Goal: Information Seeking & Learning: Check status

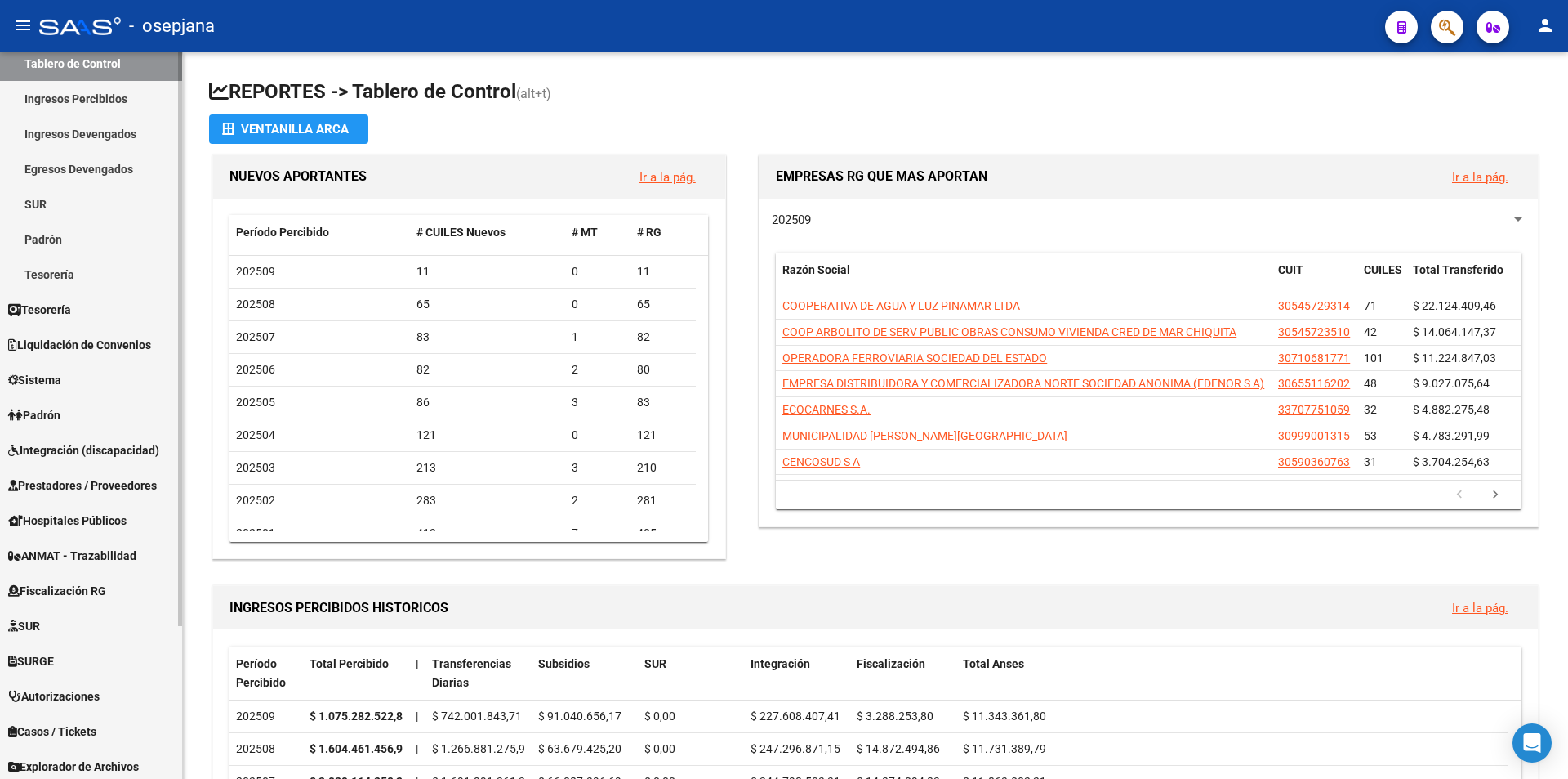
scroll to position [82, 0]
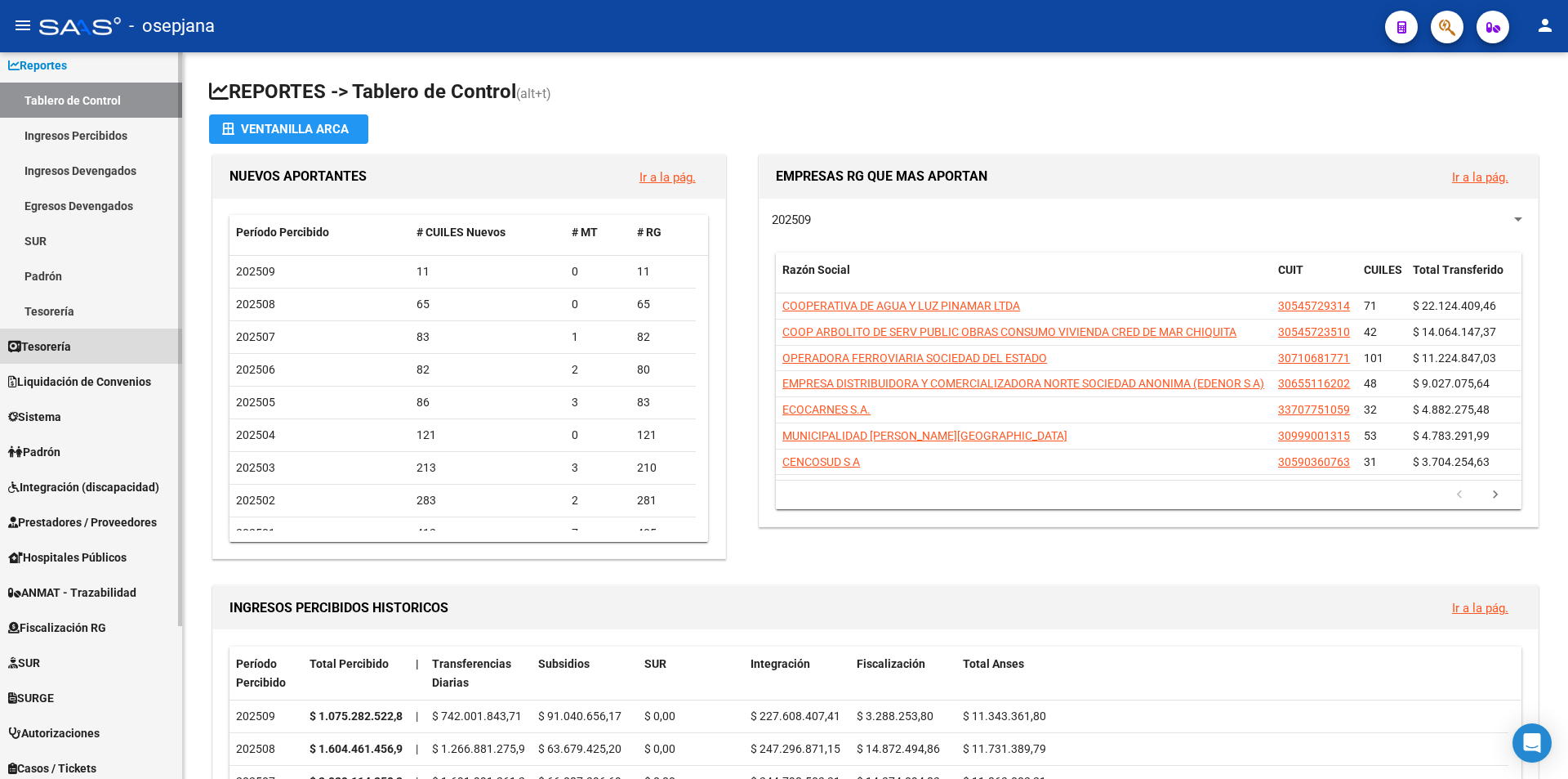
click at [71, 346] on span "Tesorería" at bounding box center [40, 346] width 63 height 18
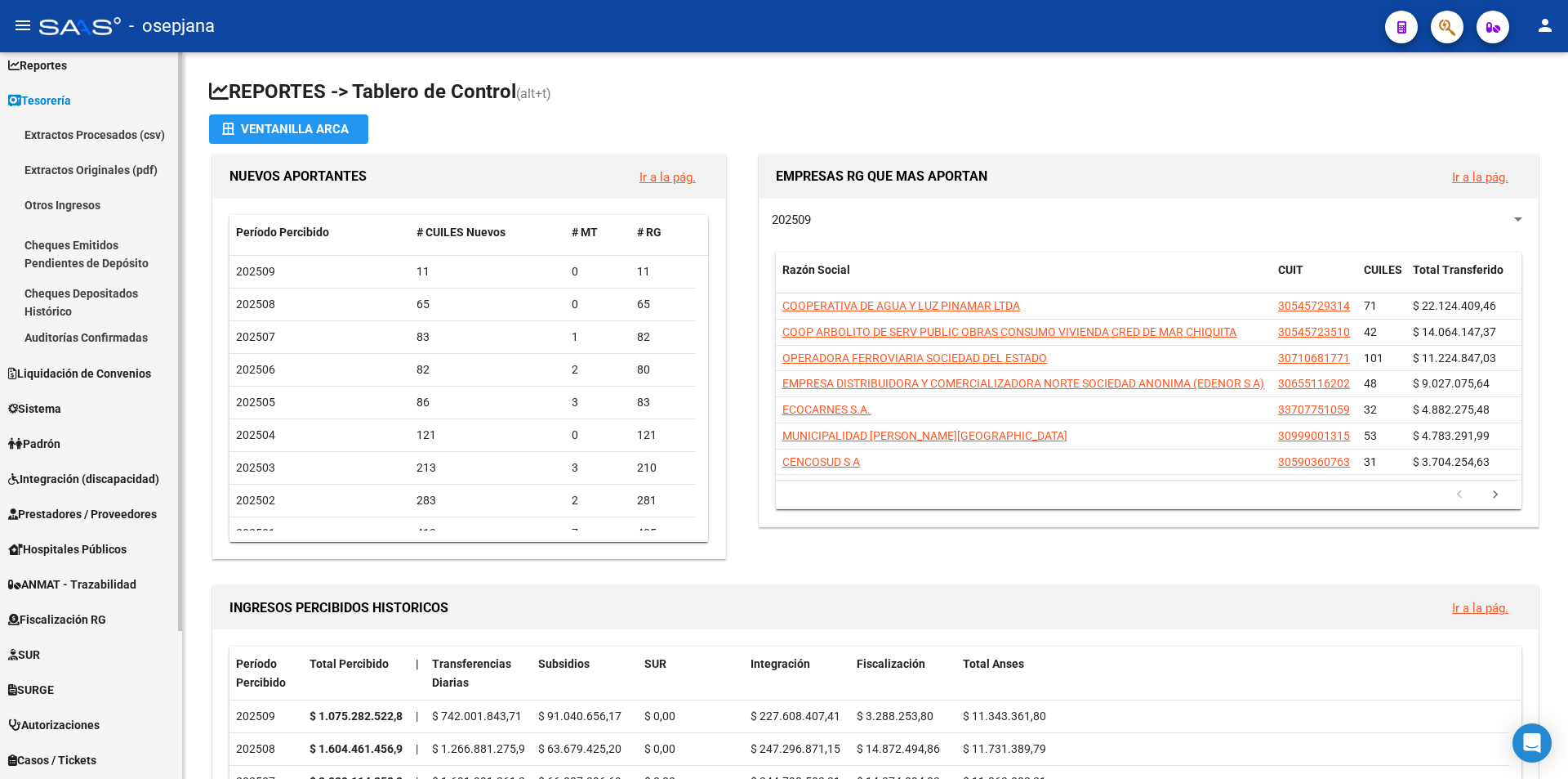
scroll to position [163, 0]
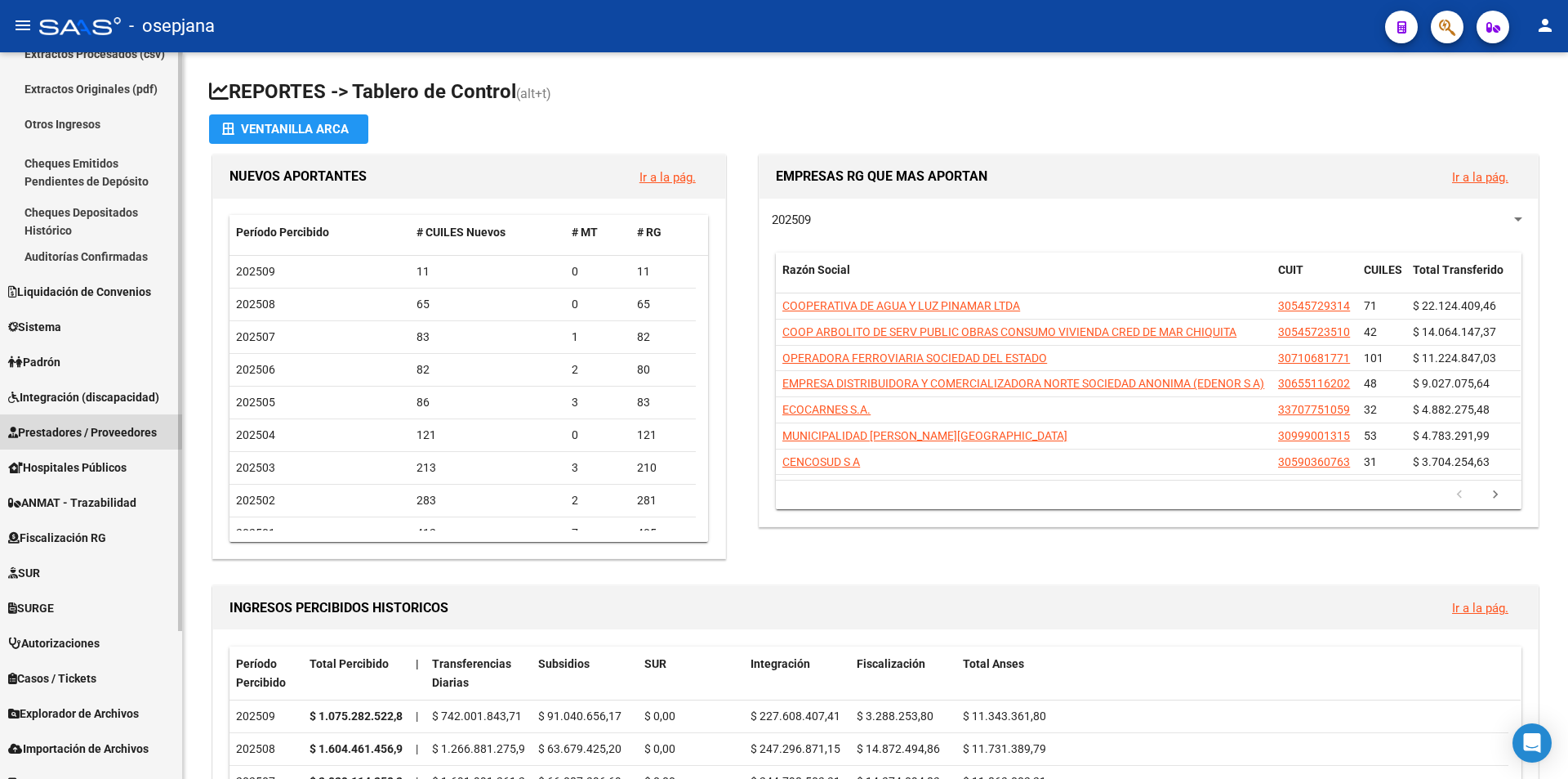
click at [76, 430] on span "Prestadores / Proveedores" at bounding box center [82, 432] width 149 height 18
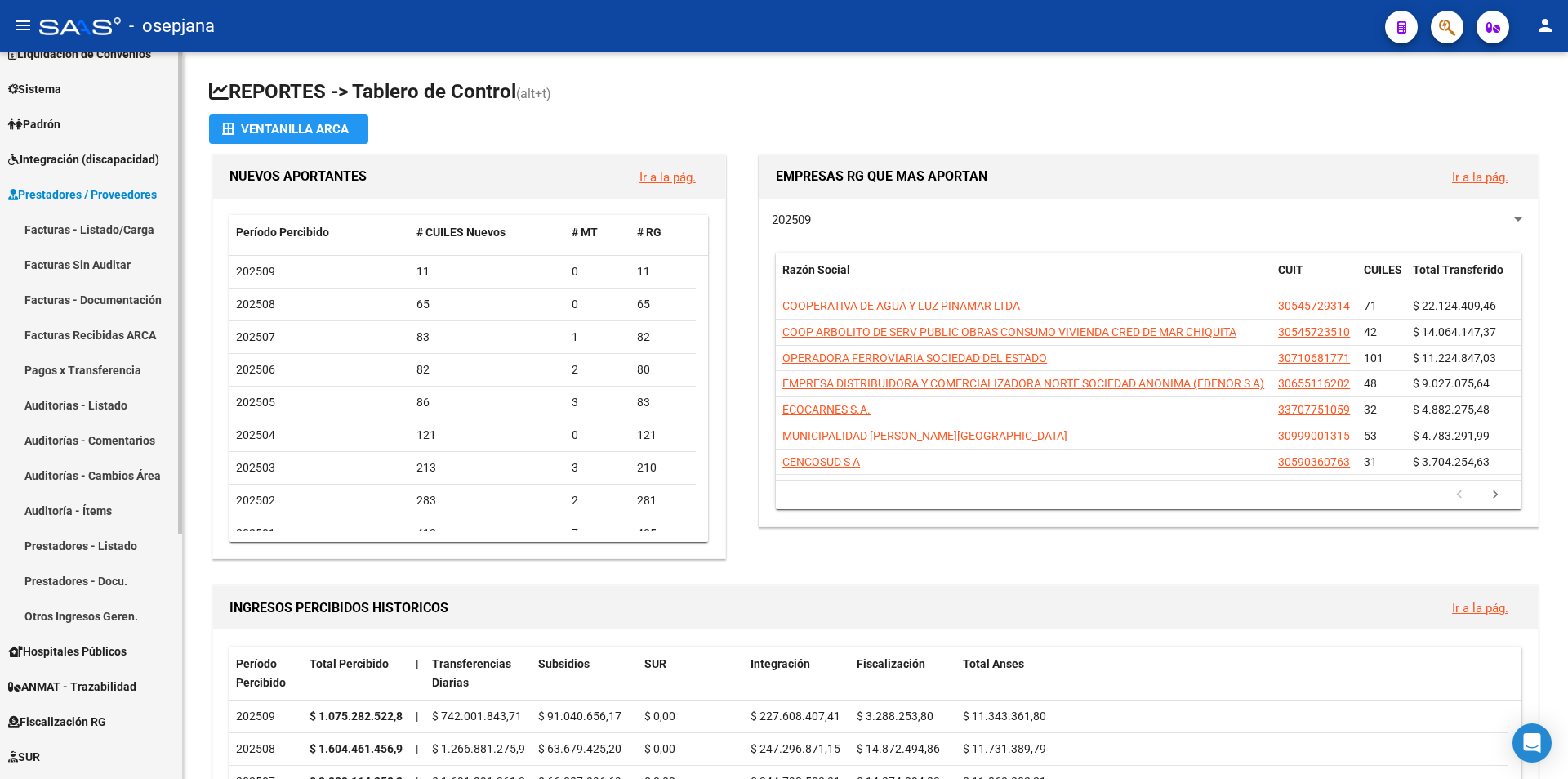
click at [85, 225] on link "Facturas - Listado/Carga" at bounding box center [91, 230] width 182 height 35
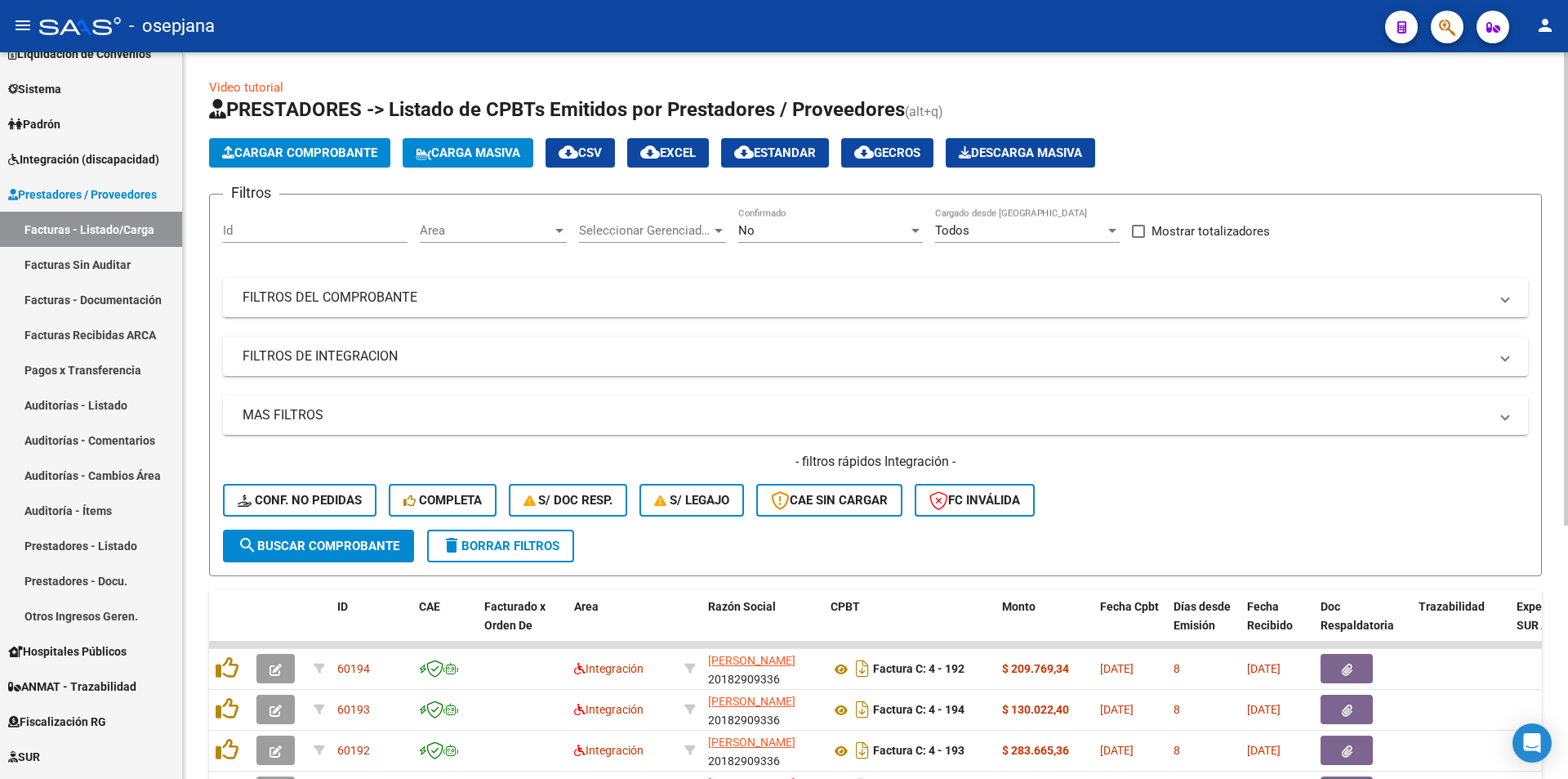
click at [713, 232] on div at bounding box center [718, 231] width 14 height 13
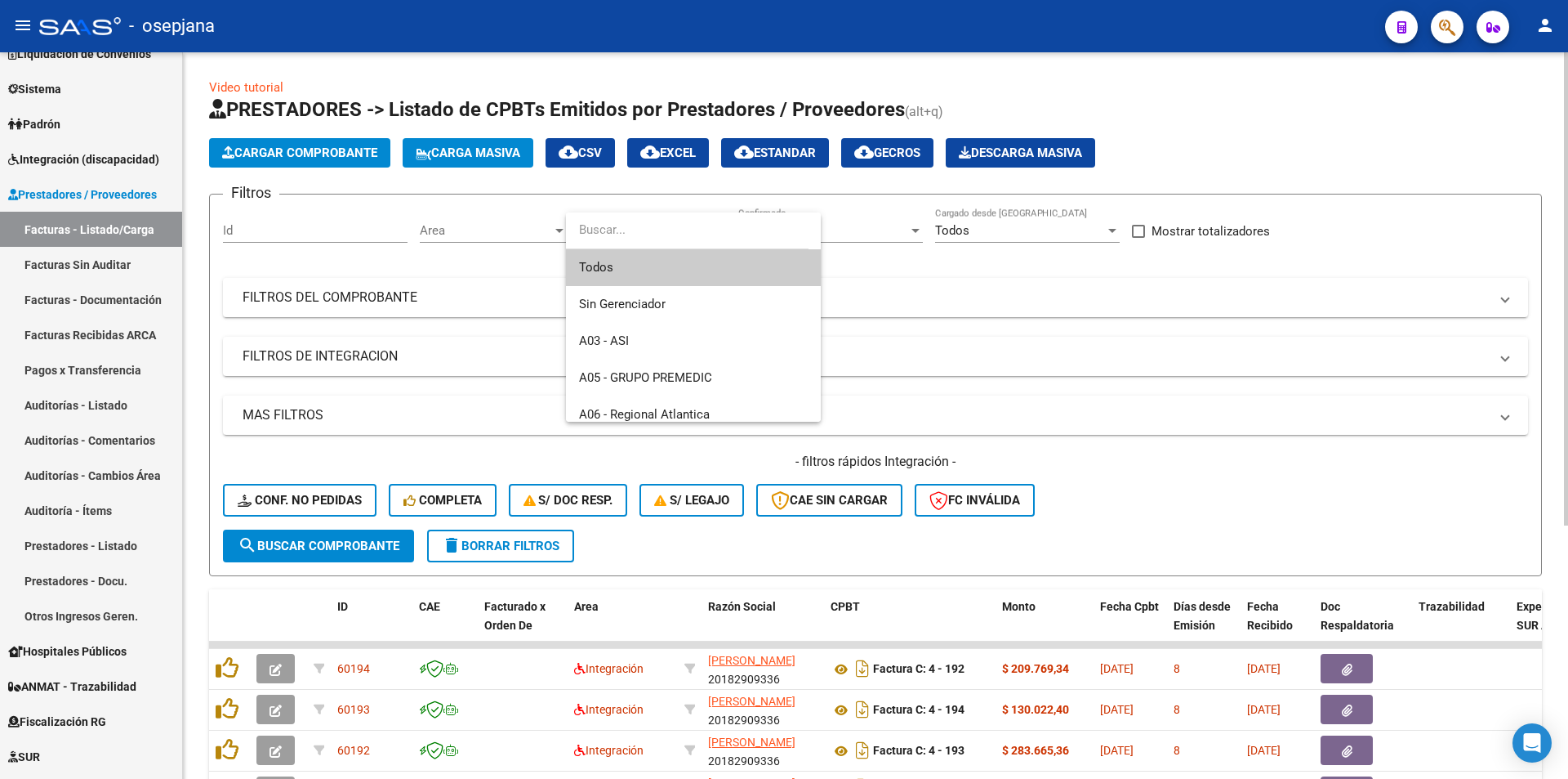
click at [713, 232] on input "dropdown search" at bounding box center [687, 231] width 242 height 37
click at [330, 223] on div at bounding box center [784, 390] width 1568 height 779
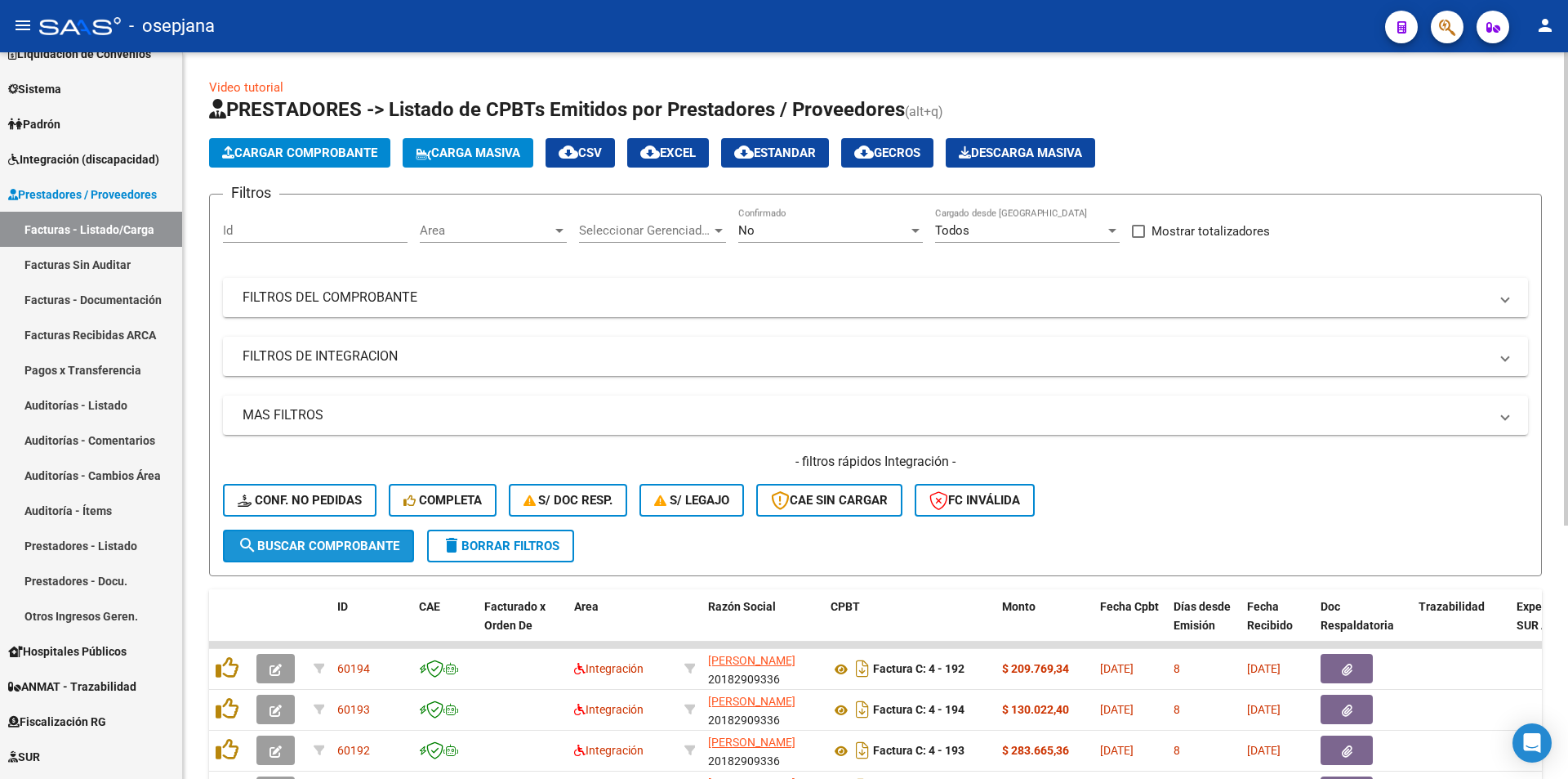
click at [327, 537] on button "search Buscar Comprobante" at bounding box center [318, 545] width 191 height 33
click at [272, 231] on input "Id" at bounding box center [315, 230] width 185 height 14
click at [552, 225] on span "Area" at bounding box center [485, 230] width 132 height 14
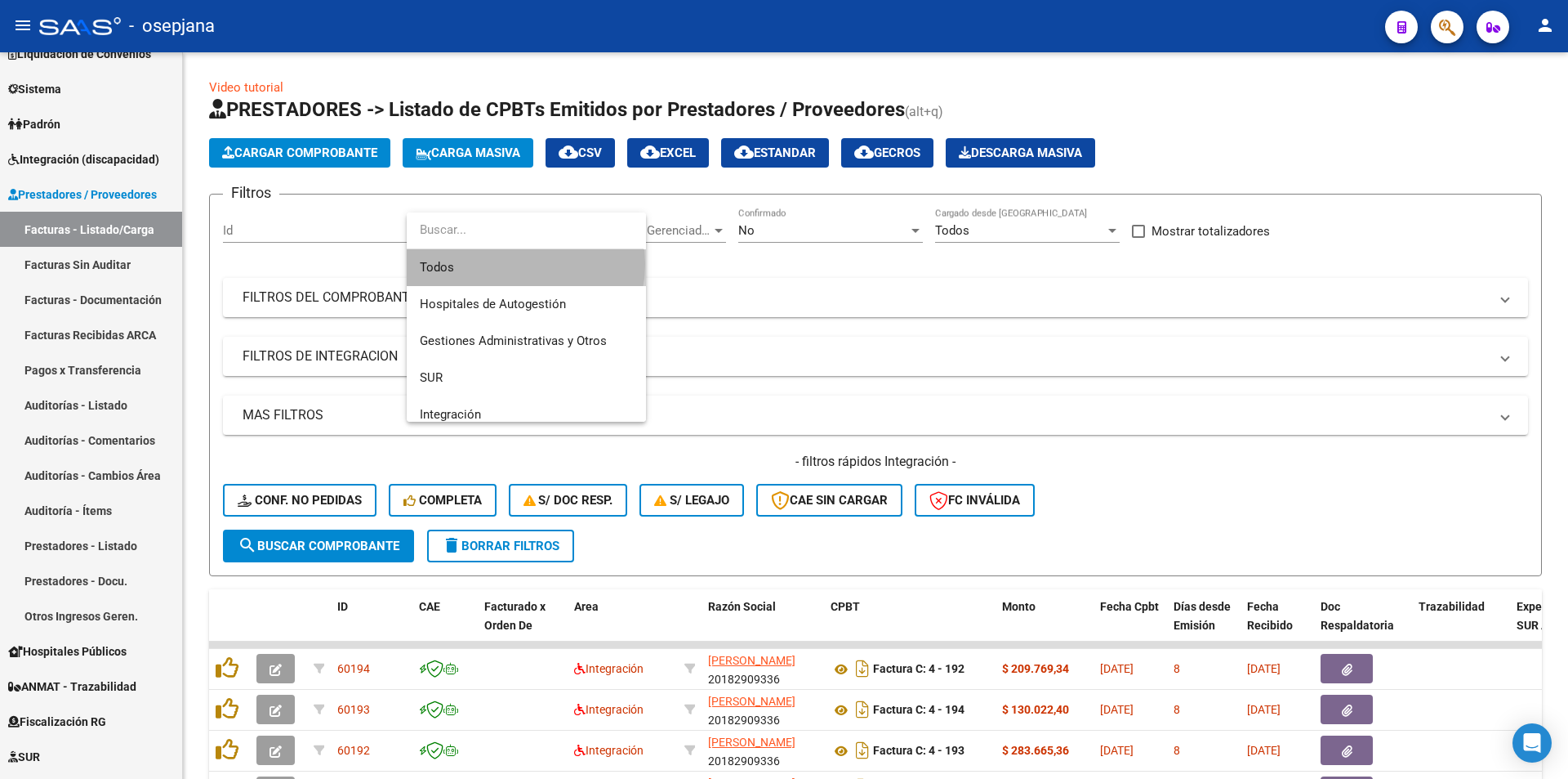
click at [515, 264] on span "Todos" at bounding box center [525, 268] width 213 height 37
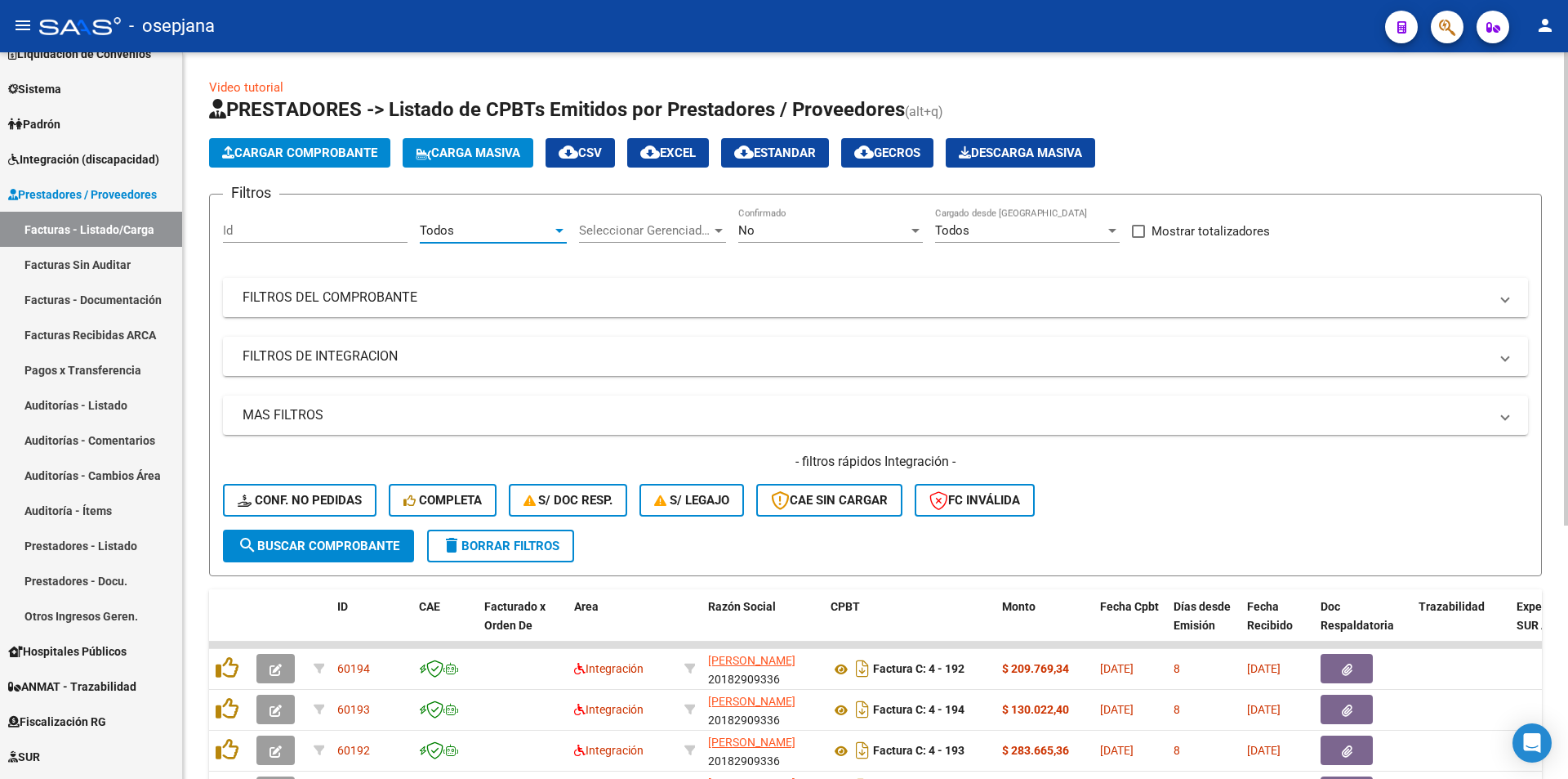
click at [558, 296] on mat-panel-title "FILTROS DEL COMPROBANTE" at bounding box center [865, 297] width 1246 height 18
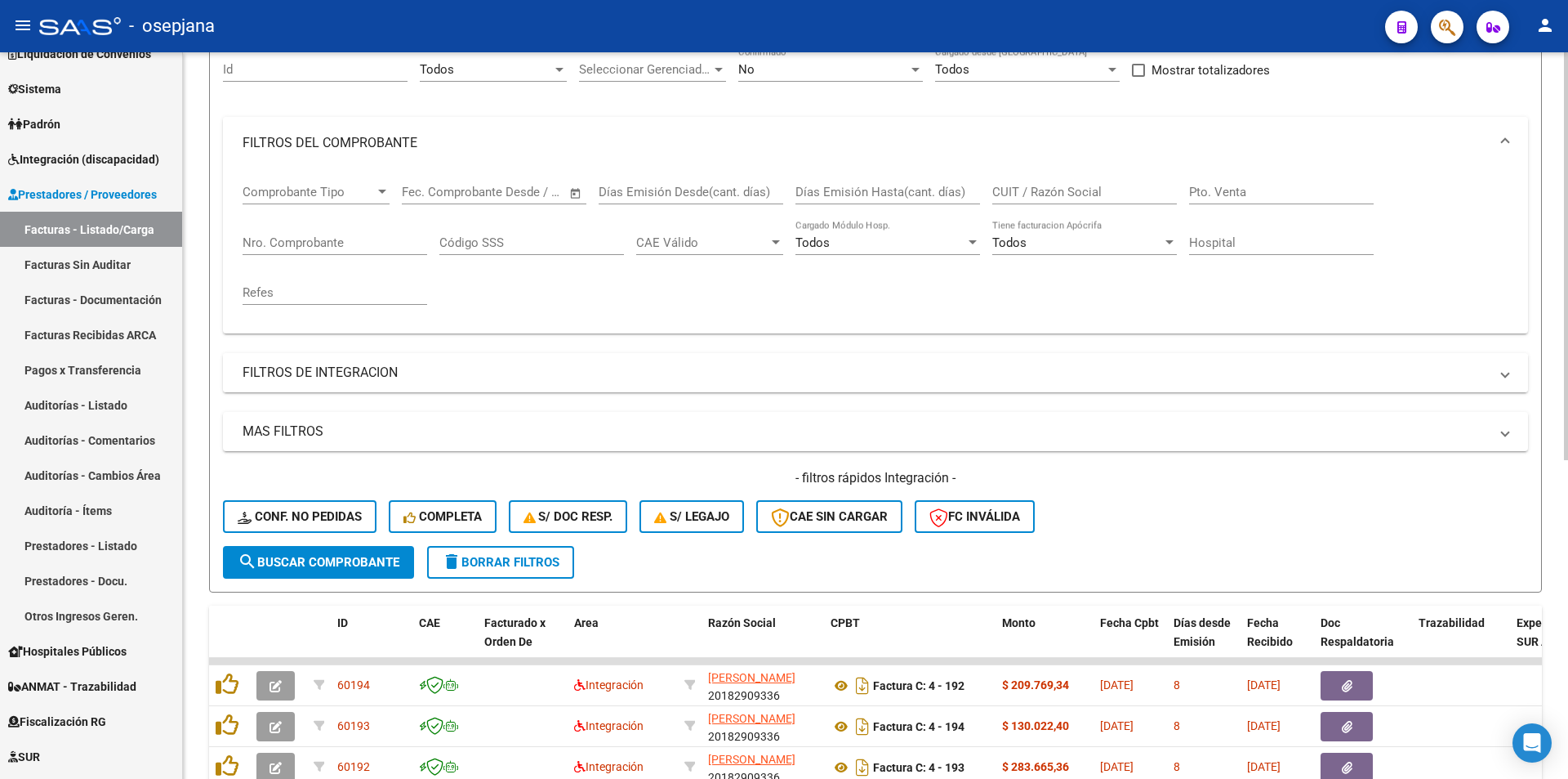
scroll to position [163, 0]
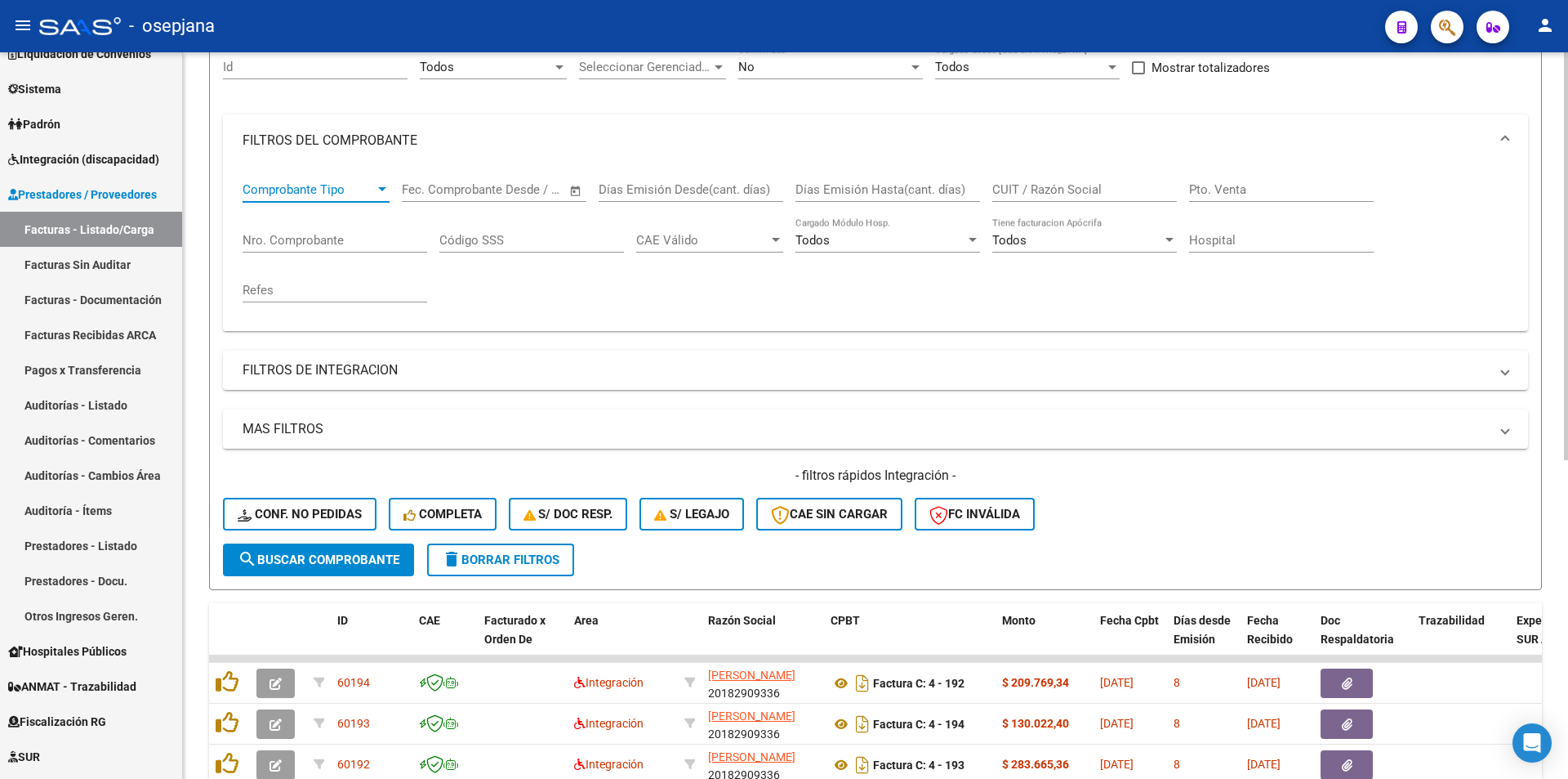
click at [375, 188] on div at bounding box center [382, 190] width 14 height 13
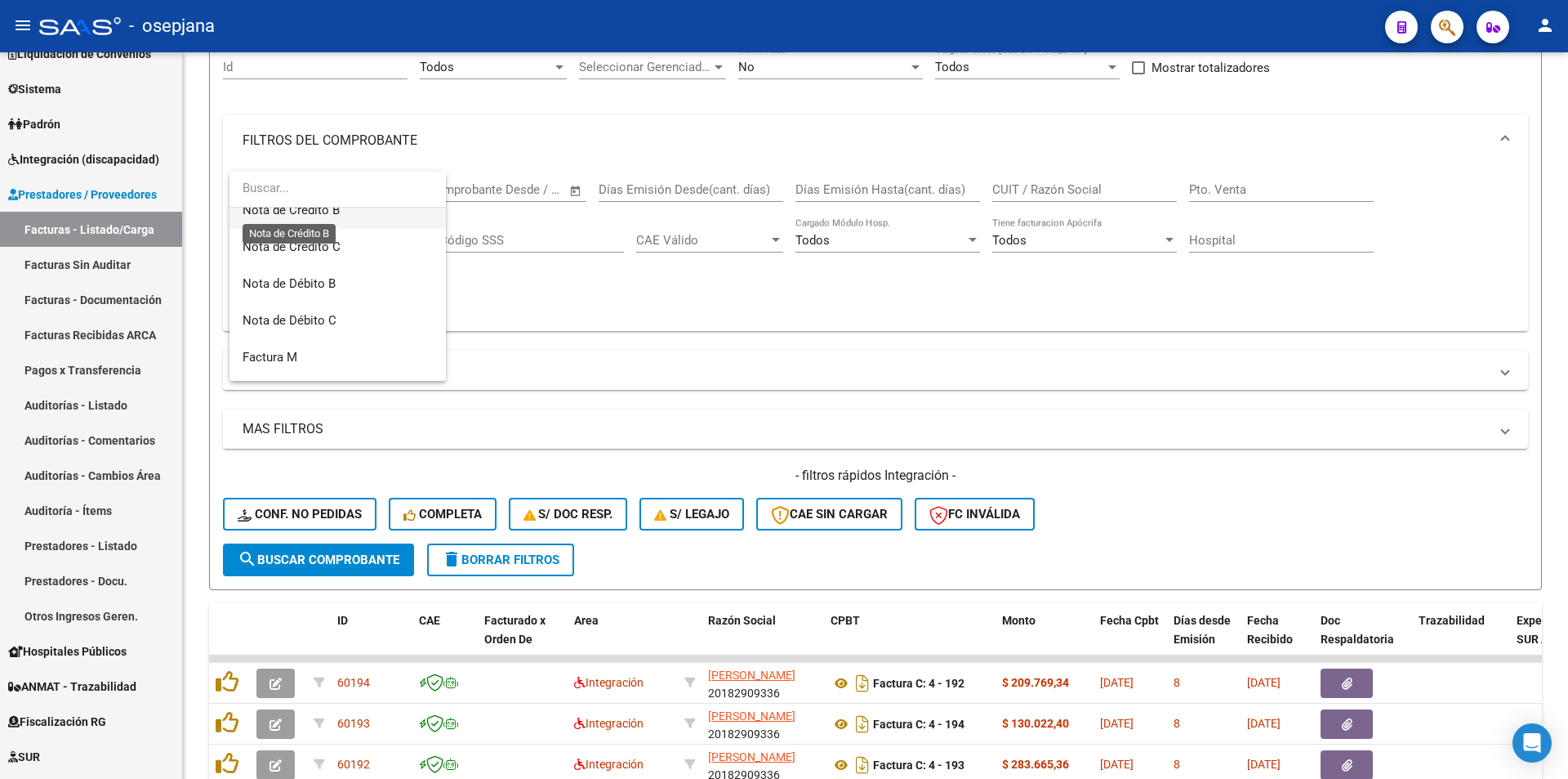
click at [327, 215] on span "Nota de Crédito B" at bounding box center [291, 209] width 98 height 14
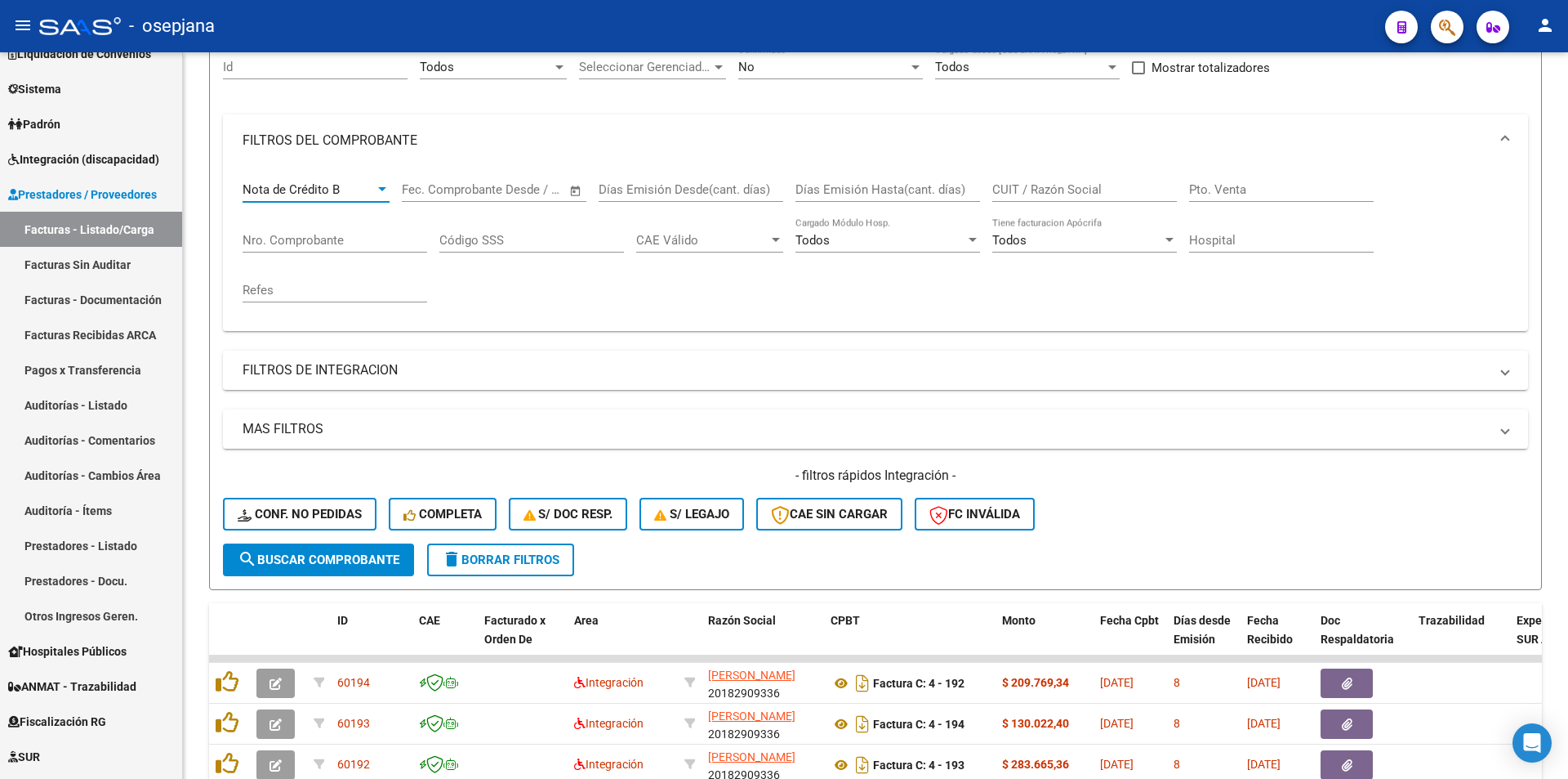
scroll to position [147, 0]
click at [1043, 188] on input "CUIT / Razón Social" at bounding box center [1085, 189] width 185 height 14
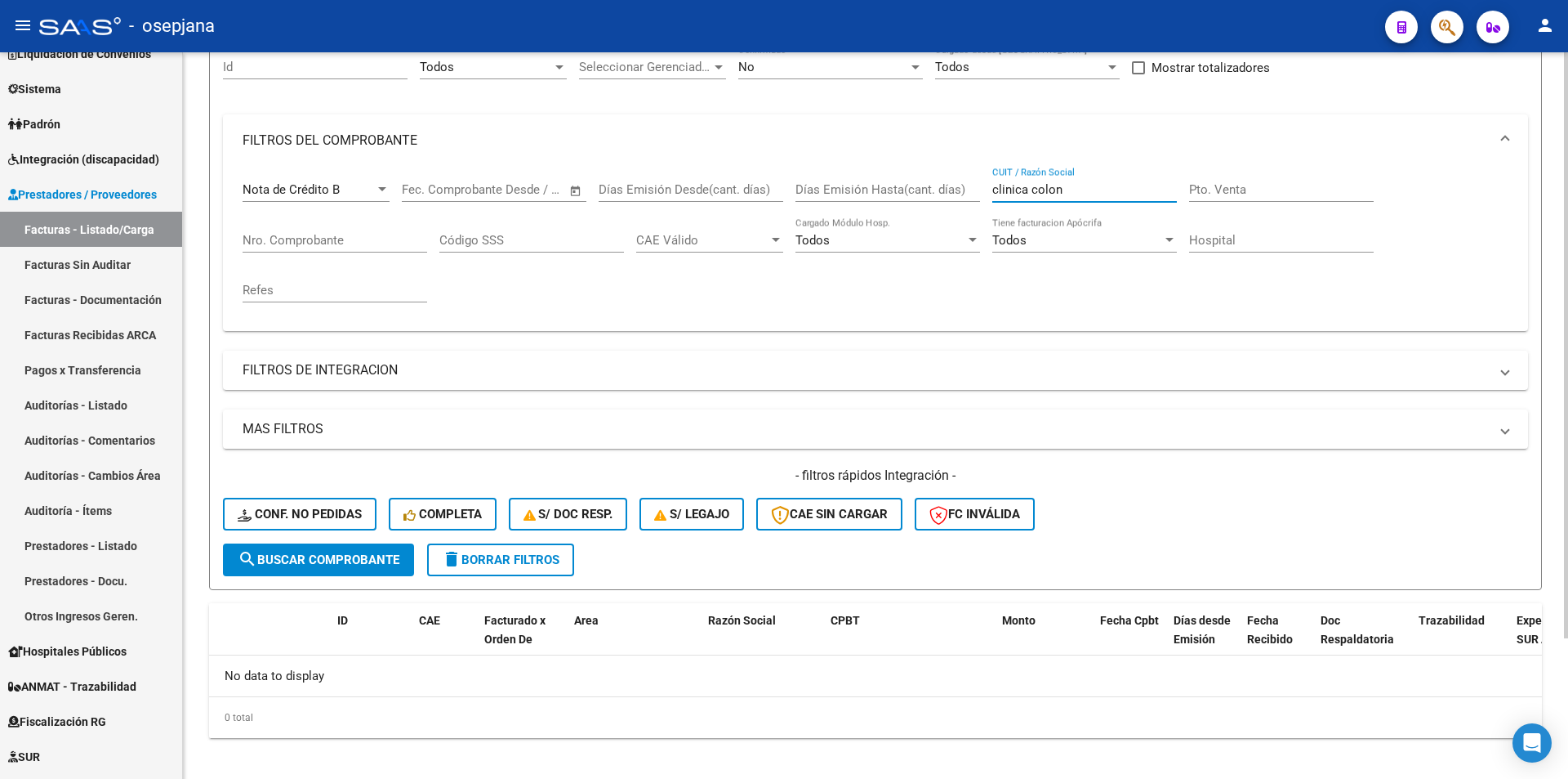
type input "clinica colon"
click at [322, 554] on span "search Buscar Comprobante" at bounding box center [319, 559] width 161 height 14
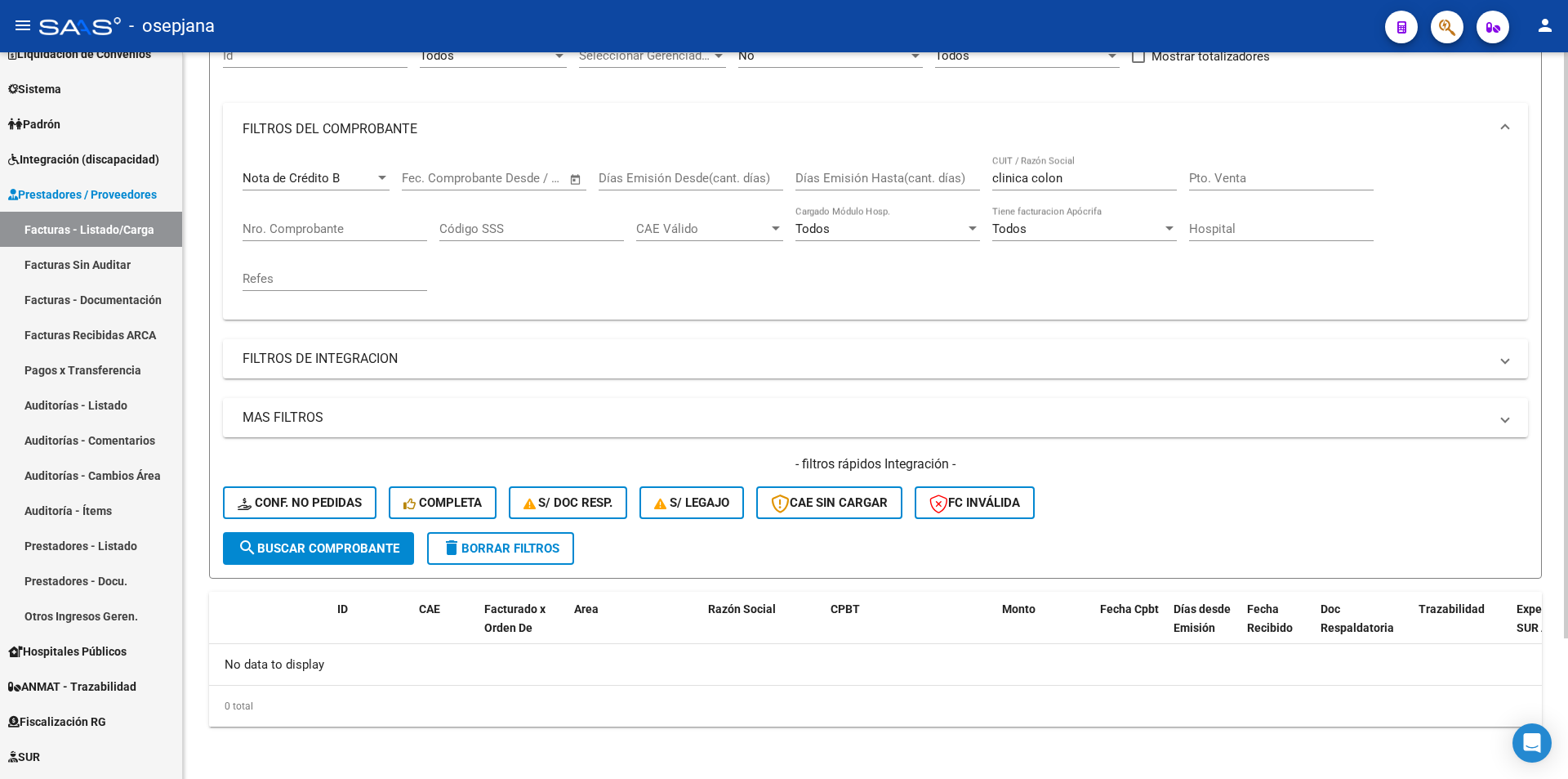
scroll to position [0, 0]
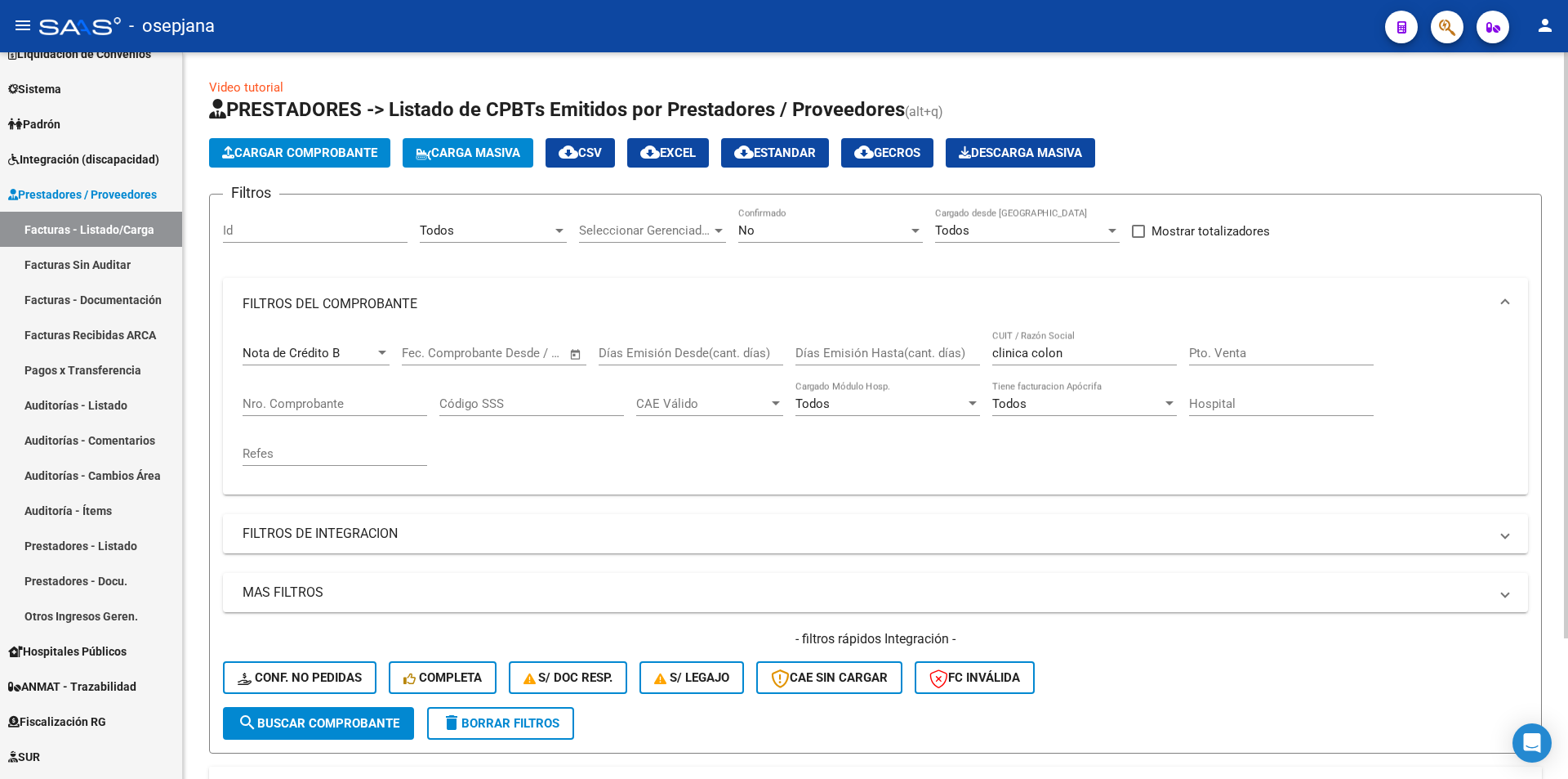
click at [911, 231] on div at bounding box center [915, 231] width 14 height 13
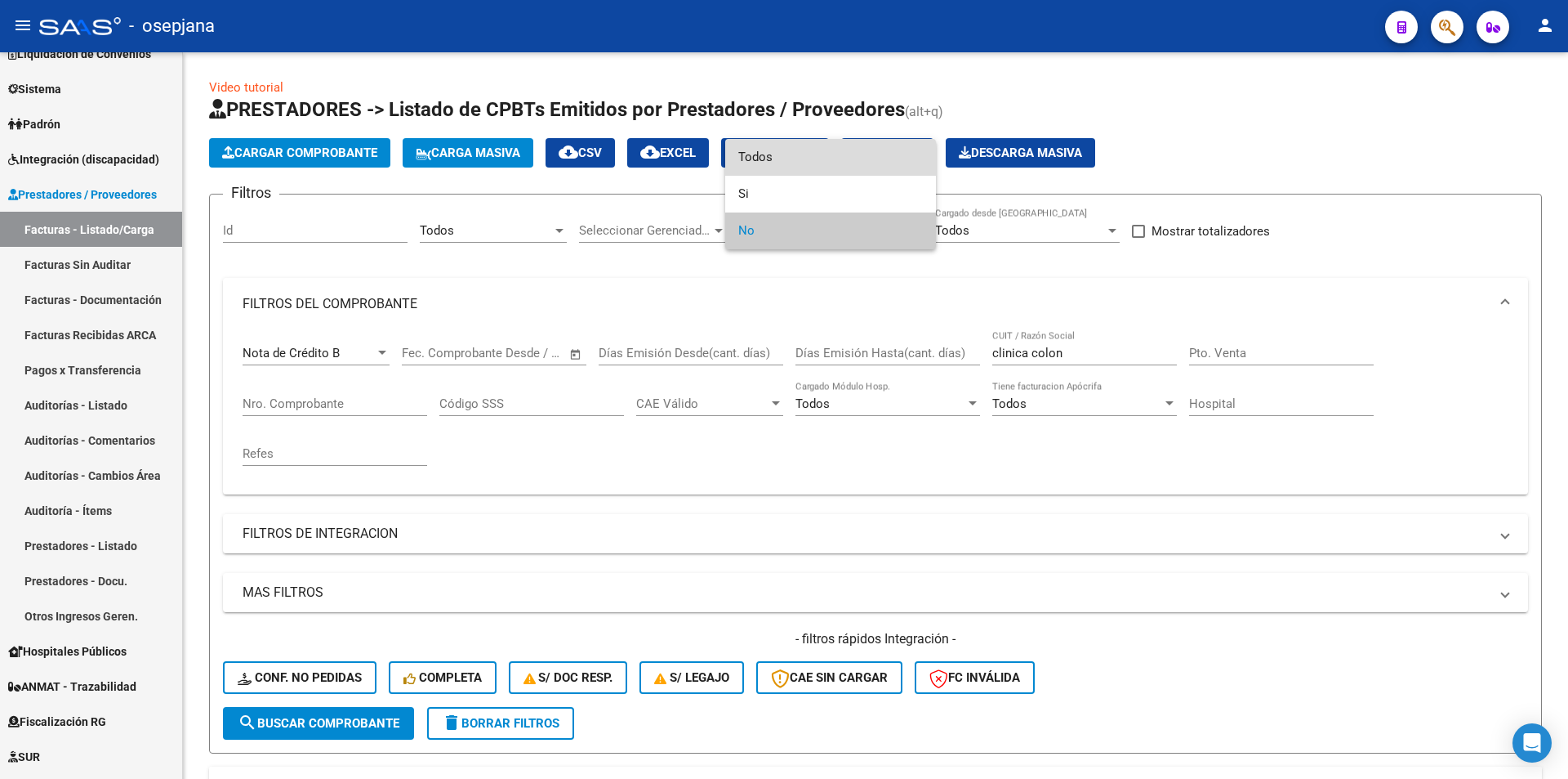
click at [862, 156] on span "Todos" at bounding box center [831, 157] width 185 height 37
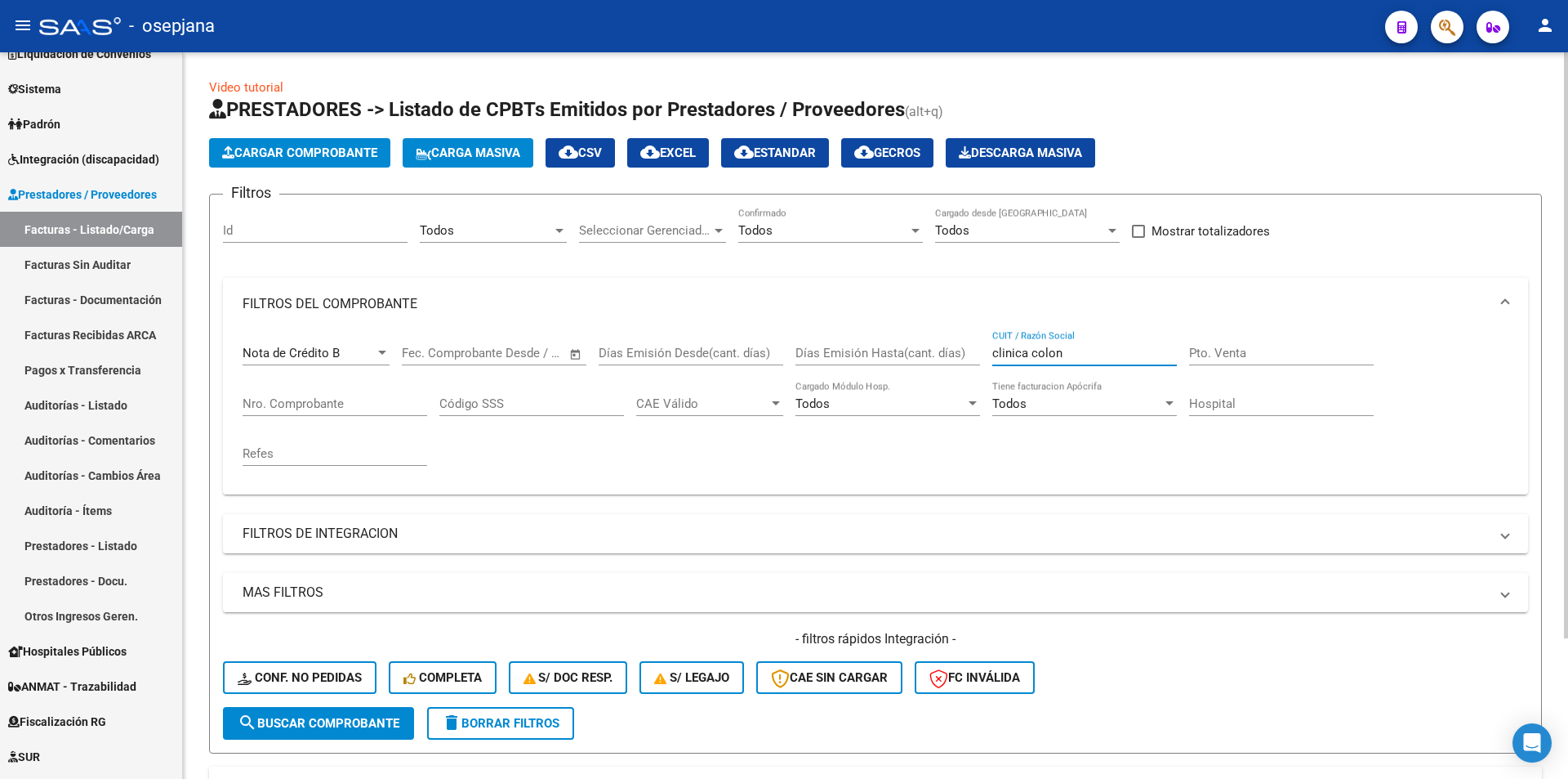
drag, startPoint x: 1073, startPoint y: 350, endPoint x: 923, endPoint y: 346, distance: 150.1
click at [923, 346] on div "Nota de Crédito B Comprobante Tipo Fecha inicio – Fecha fin Fec. Comprobante De…" at bounding box center [874, 405] width 1265 height 151
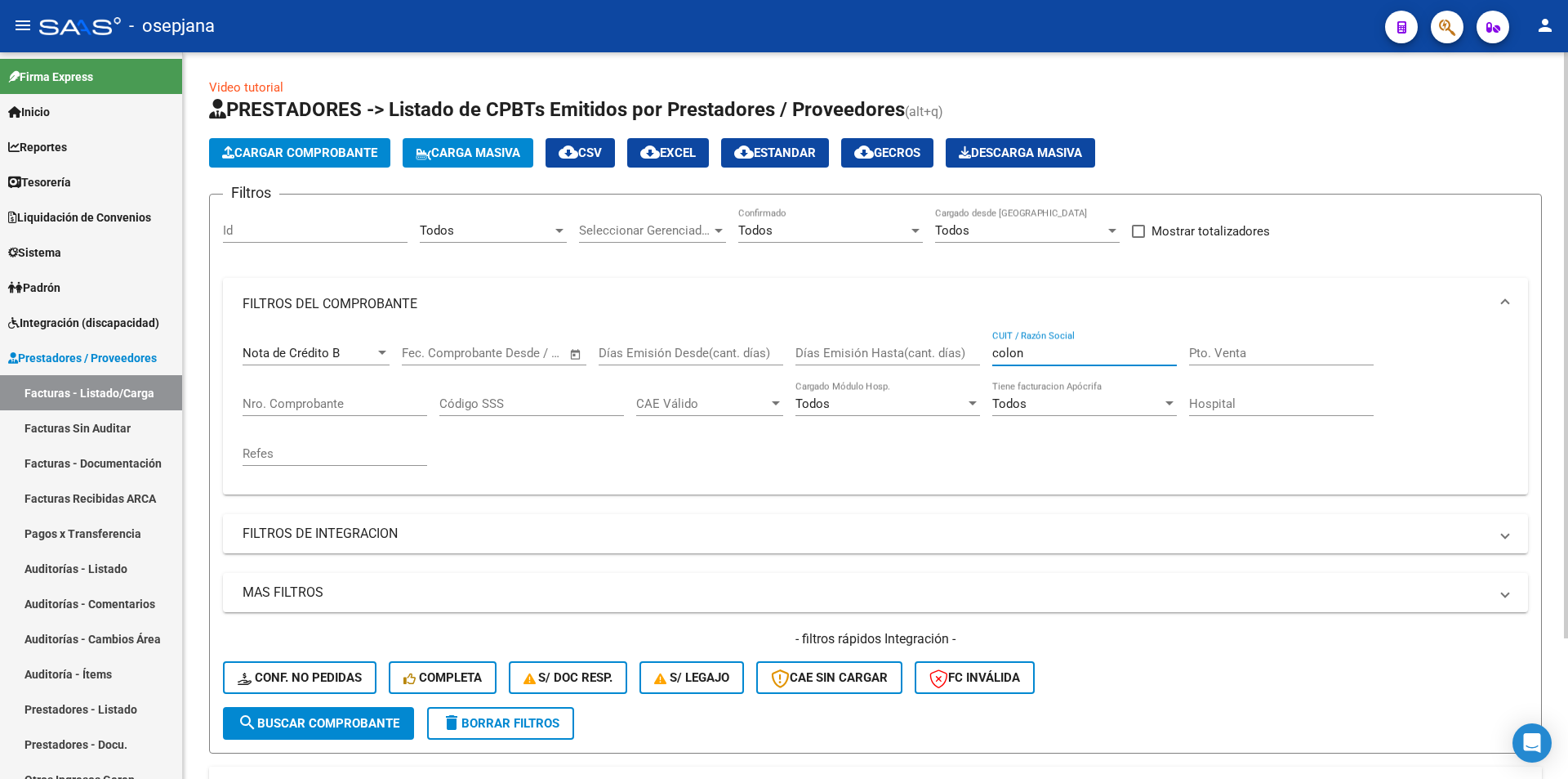
type input "colon"
click at [378, 355] on div at bounding box center [382, 353] width 14 height 13
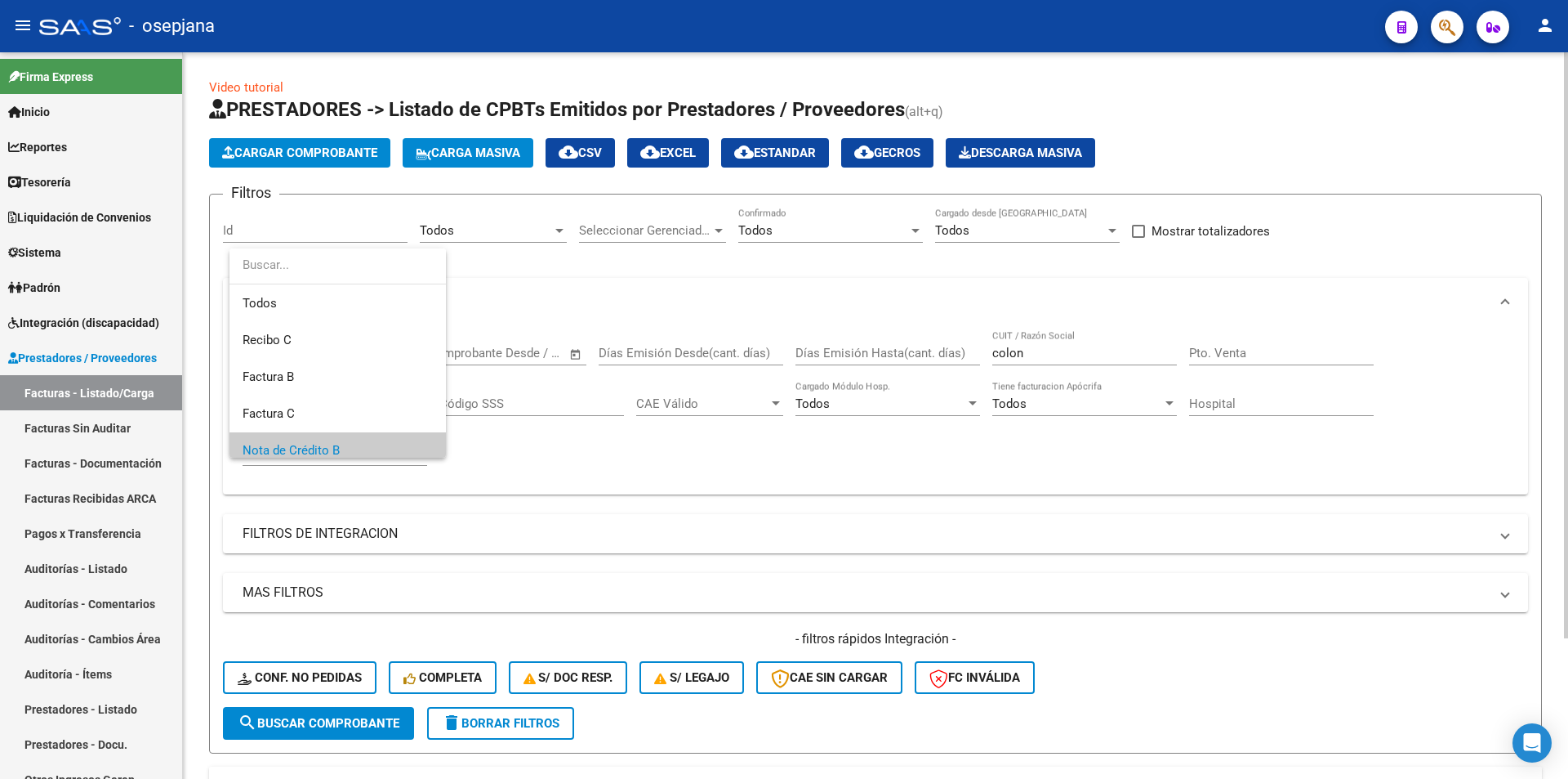
scroll to position [98, 0]
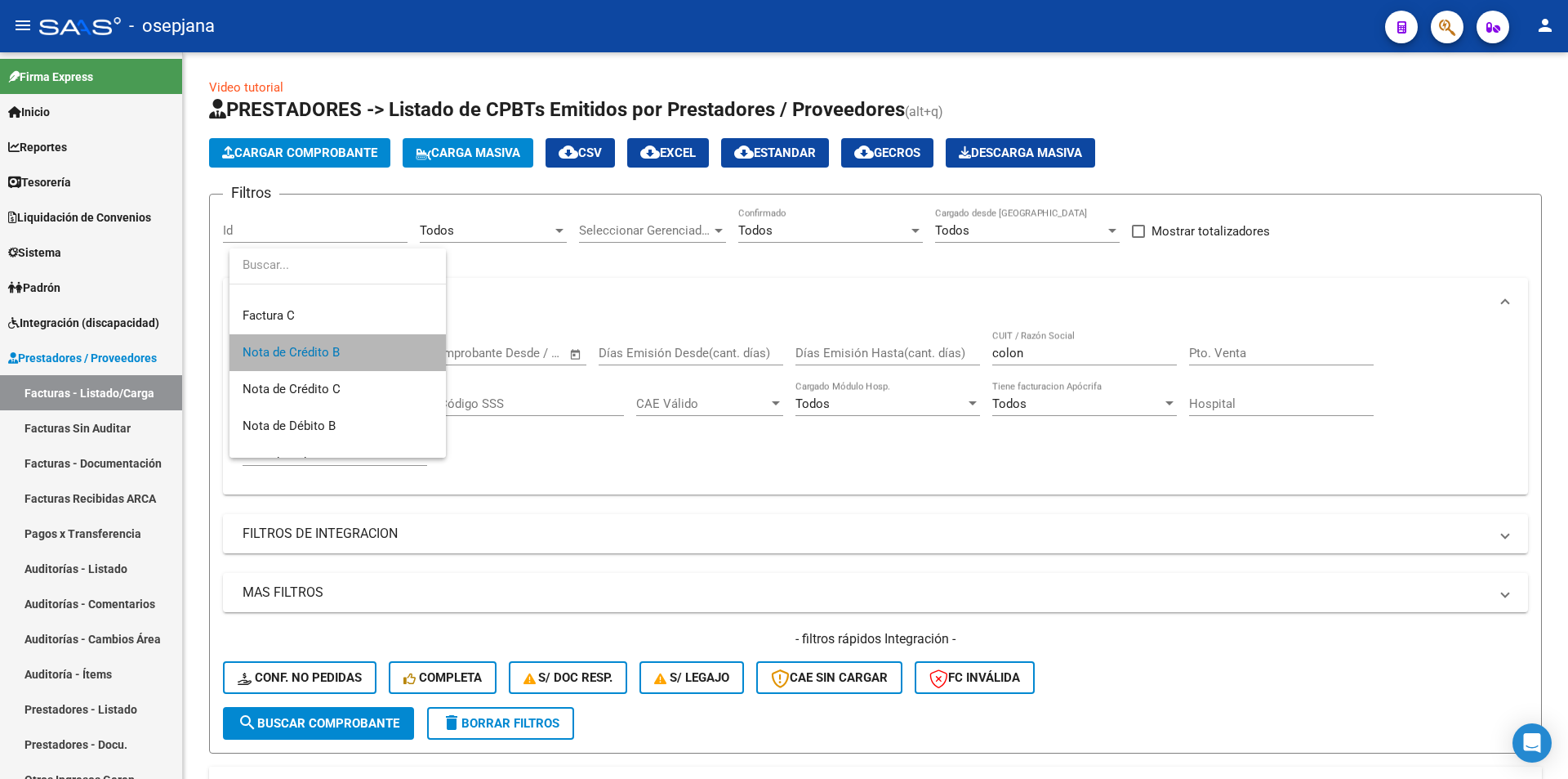
click at [378, 355] on span "Nota de Crédito B" at bounding box center [337, 352] width 190 height 37
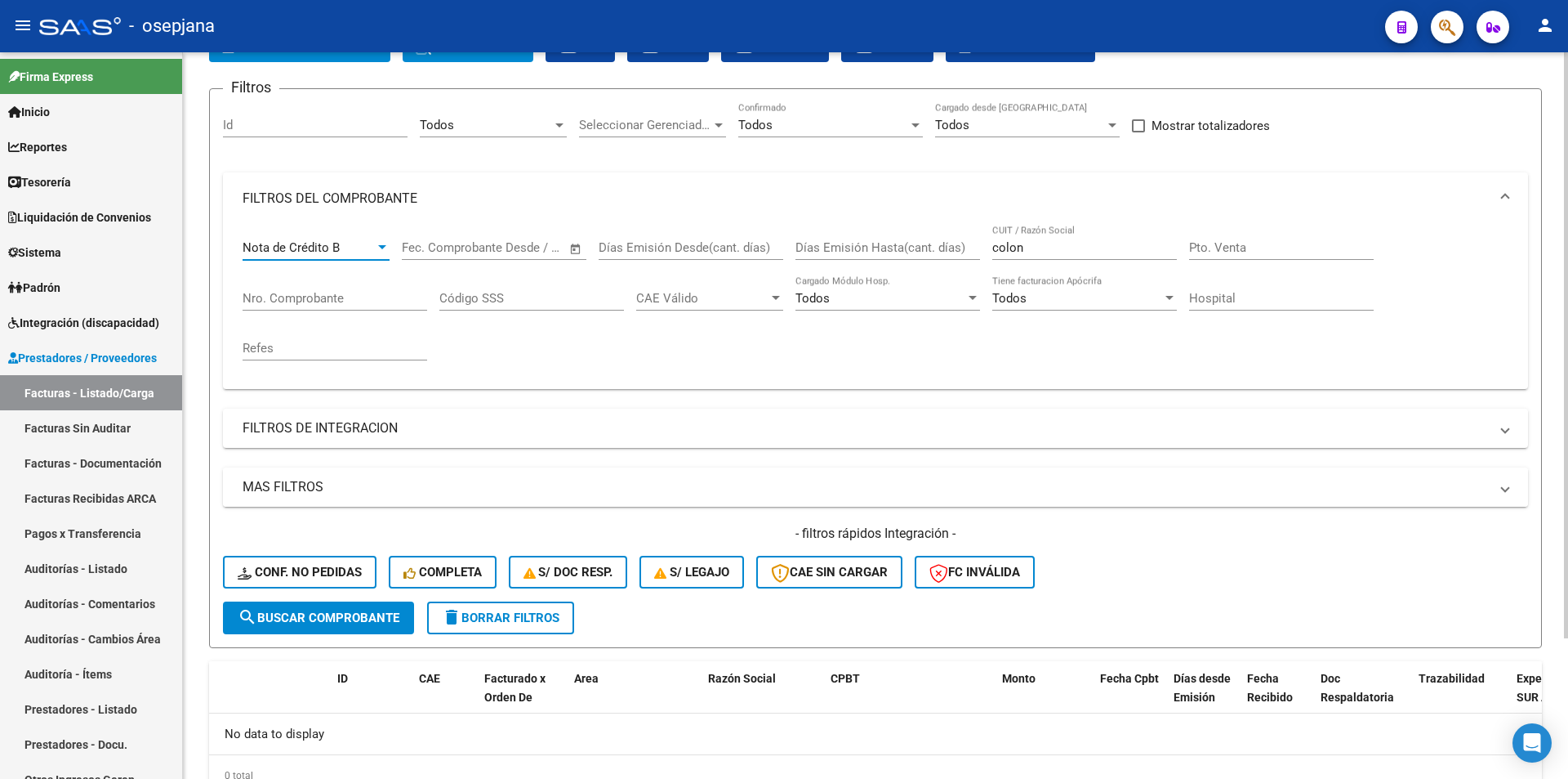
scroll to position [0, 0]
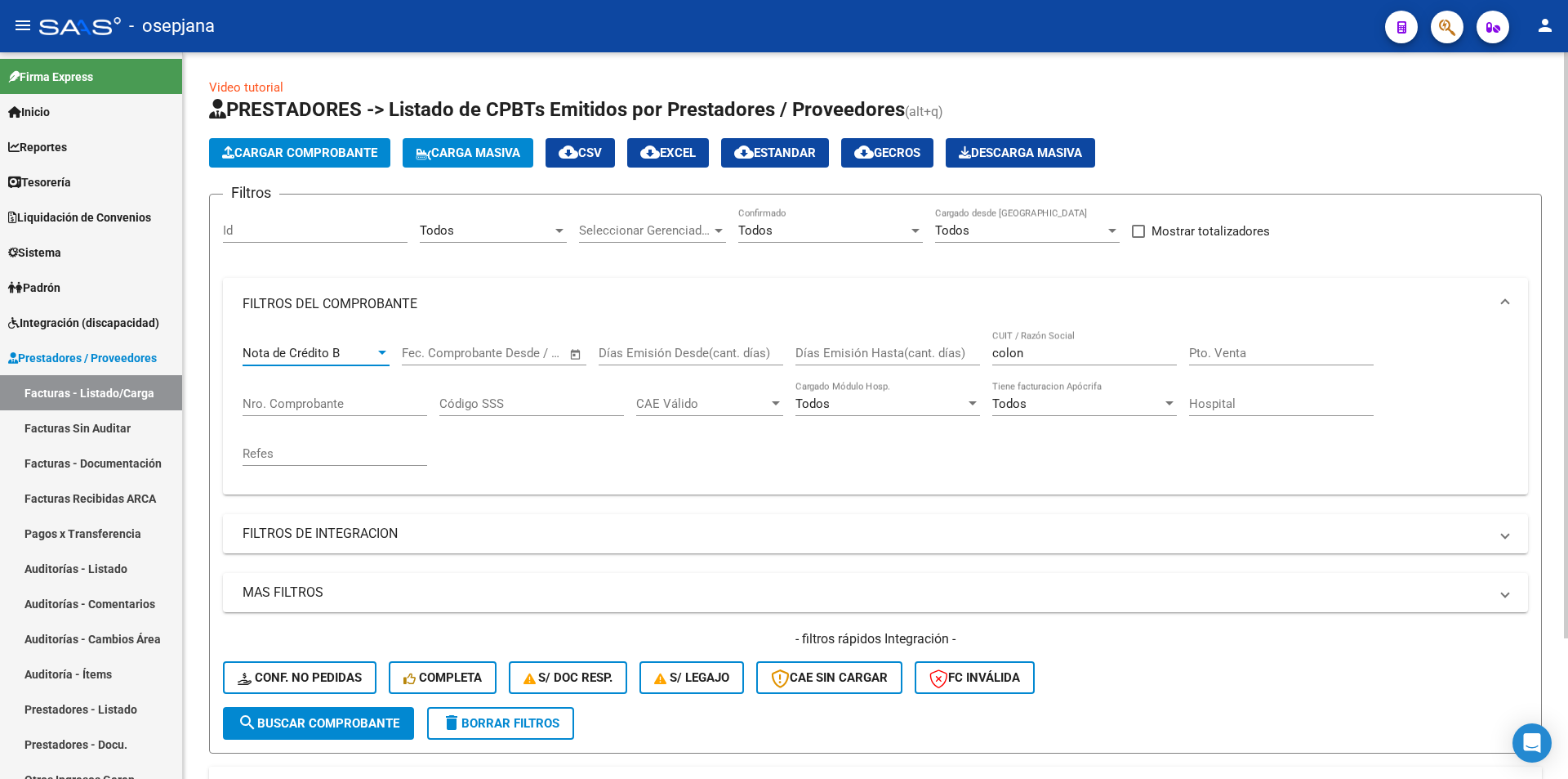
click at [378, 352] on div at bounding box center [383, 352] width 8 height 4
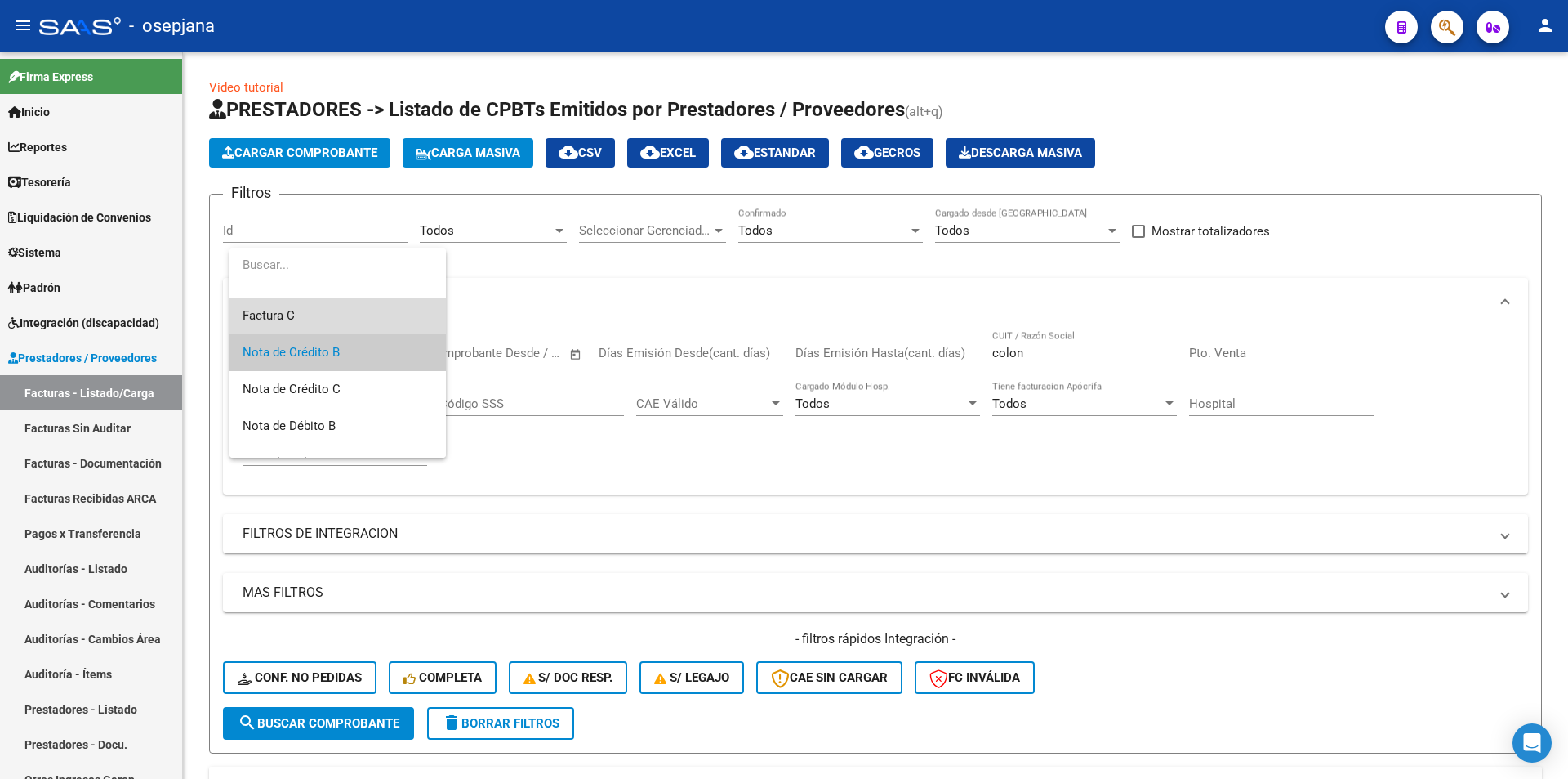
click at [327, 305] on span "Factura C" at bounding box center [337, 316] width 190 height 37
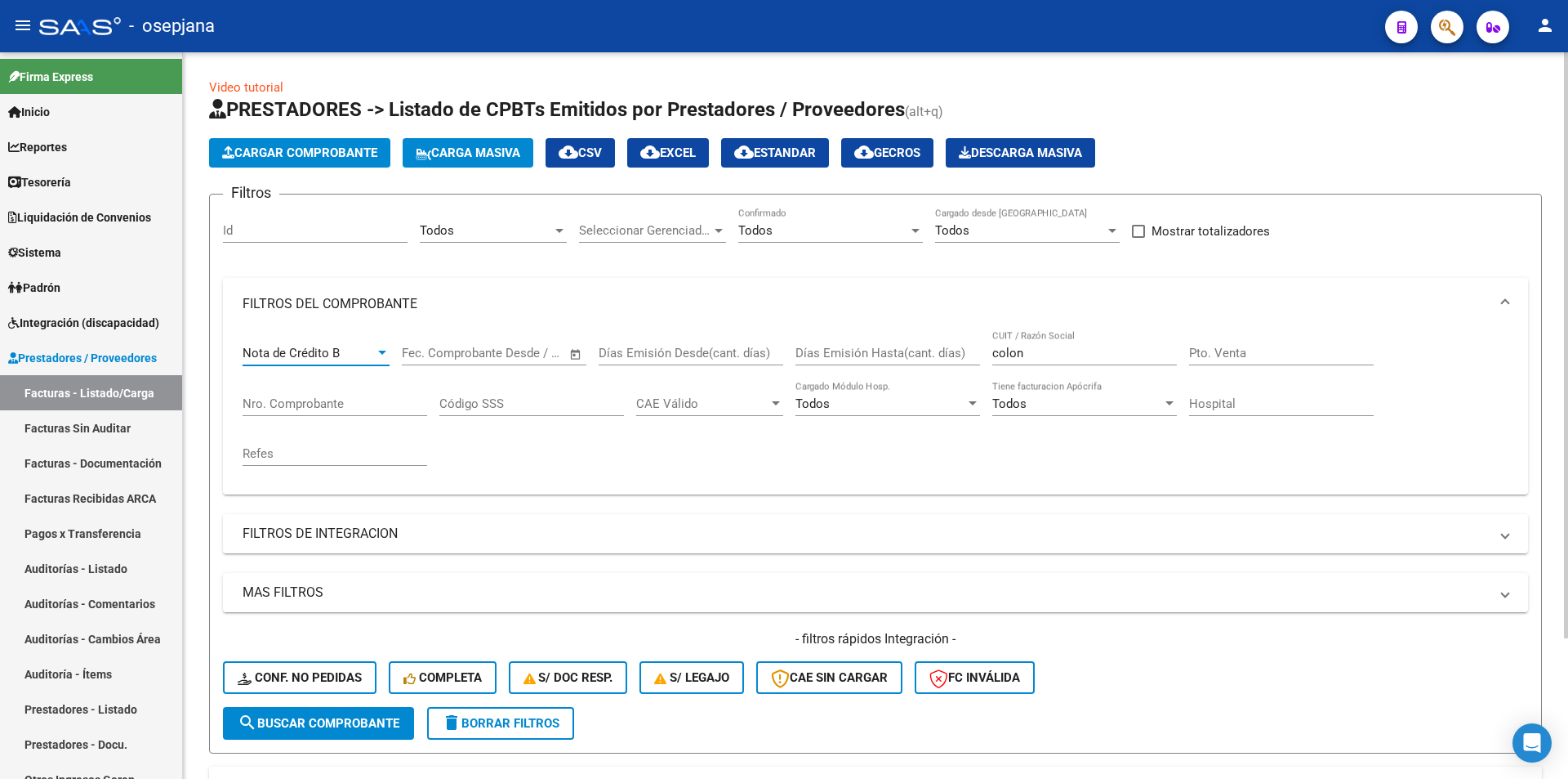
scroll to position [110, 0]
click at [330, 719] on span "search Buscar Comprobante" at bounding box center [319, 723] width 161 height 14
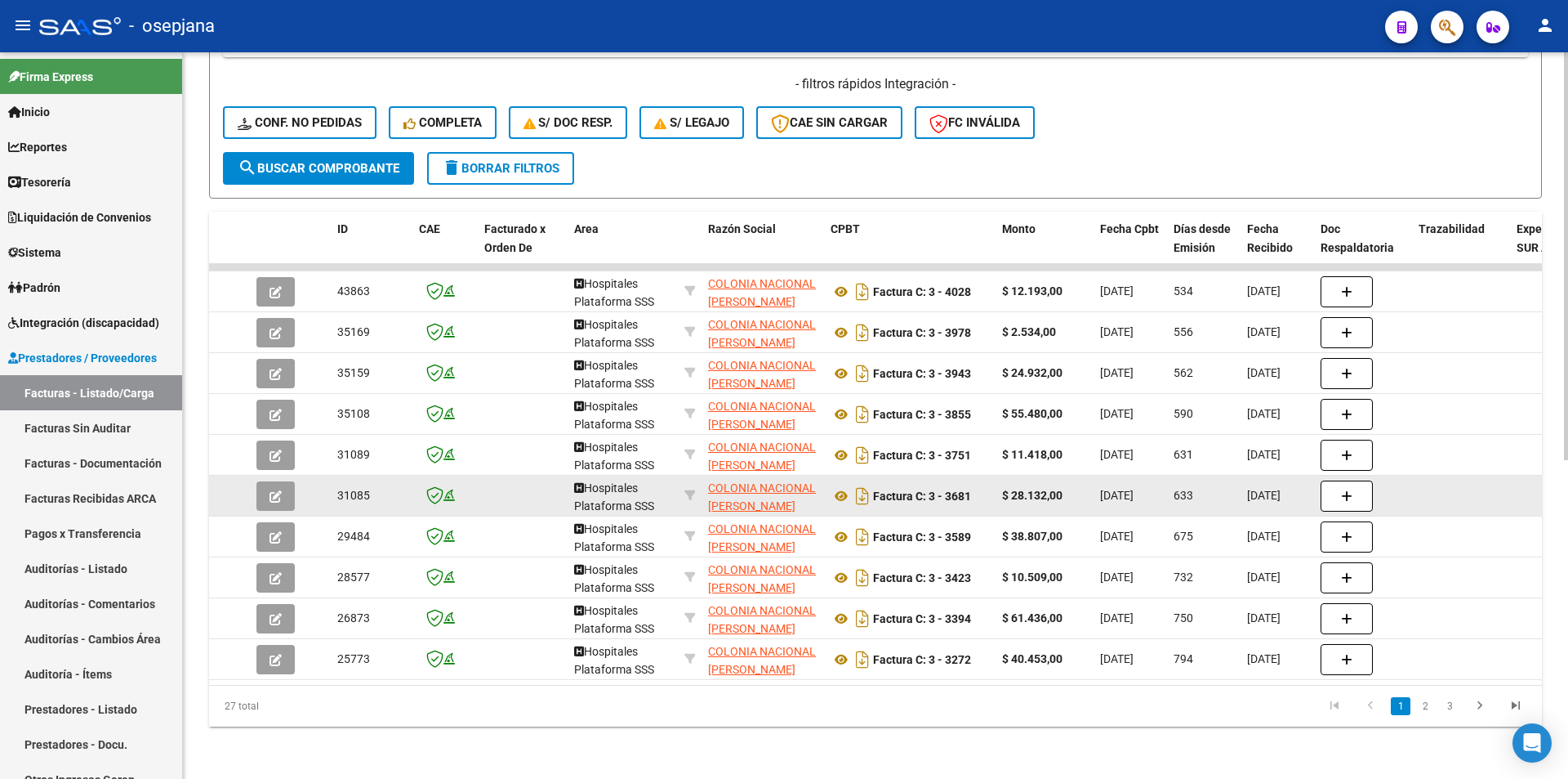
scroll to position [567, 0]
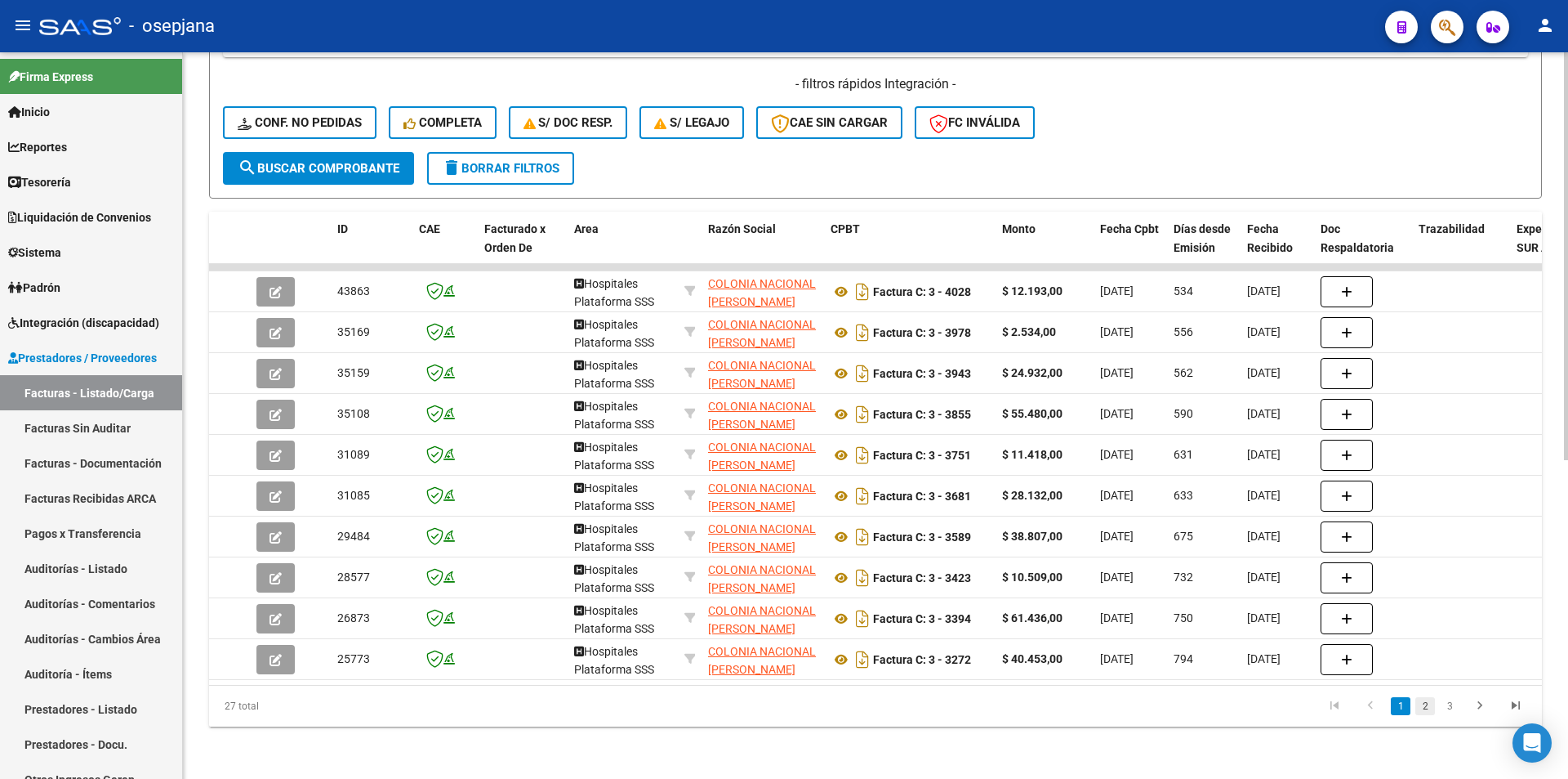
click at [1426, 702] on link "2" at bounding box center [1424, 705] width 19 height 18
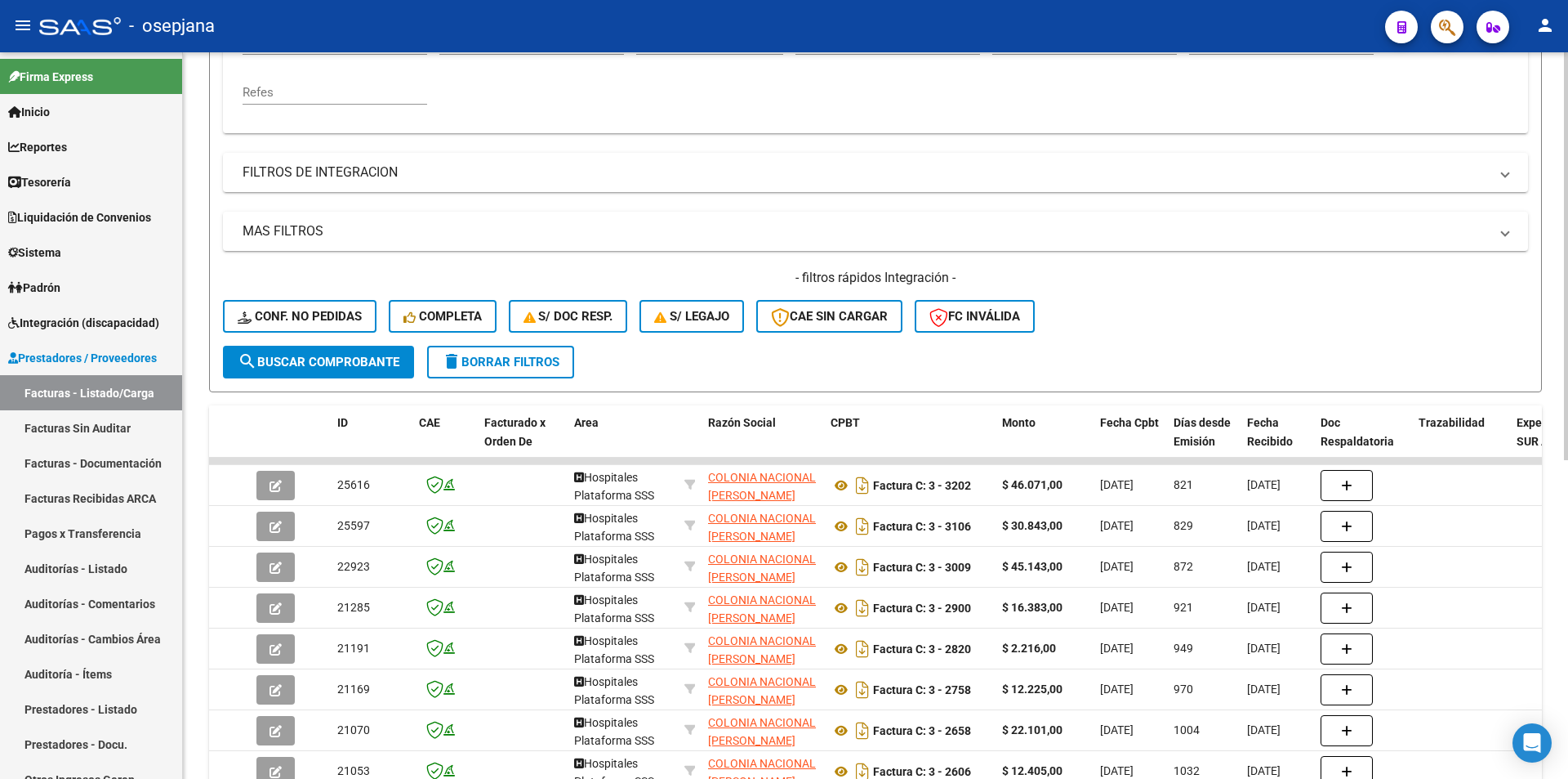
scroll to position [0, 0]
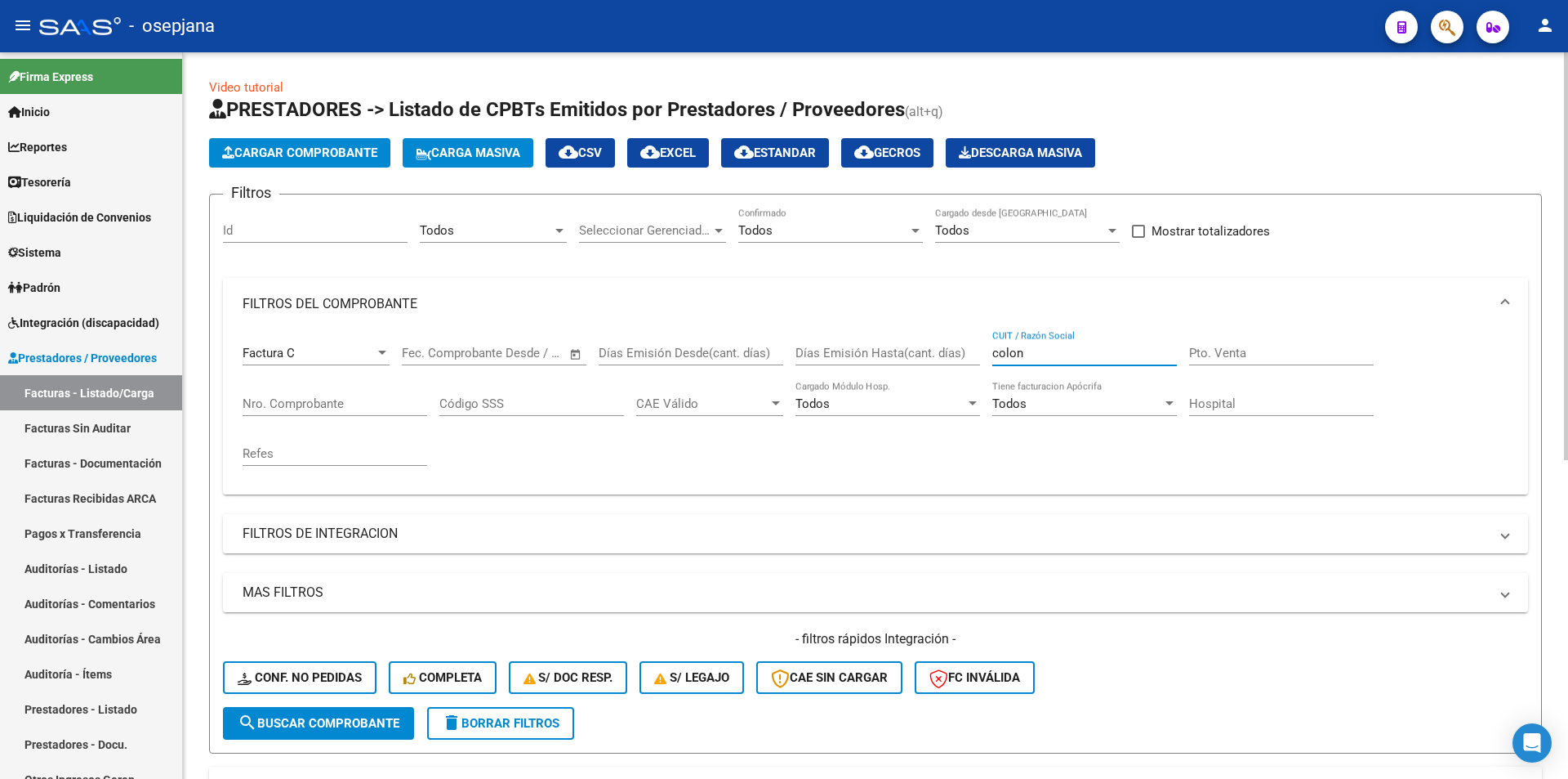
drag, startPoint x: 1027, startPoint y: 347, endPoint x: 969, endPoint y: 351, distance: 58.1
click at [969, 351] on div "Factura C Comprobante Tipo Fecha inicio – Fecha fin Fec. Comprobante Desde / Ha…" at bounding box center [874, 405] width 1265 height 151
click at [353, 722] on span "search Buscar Comprobante" at bounding box center [319, 723] width 161 height 14
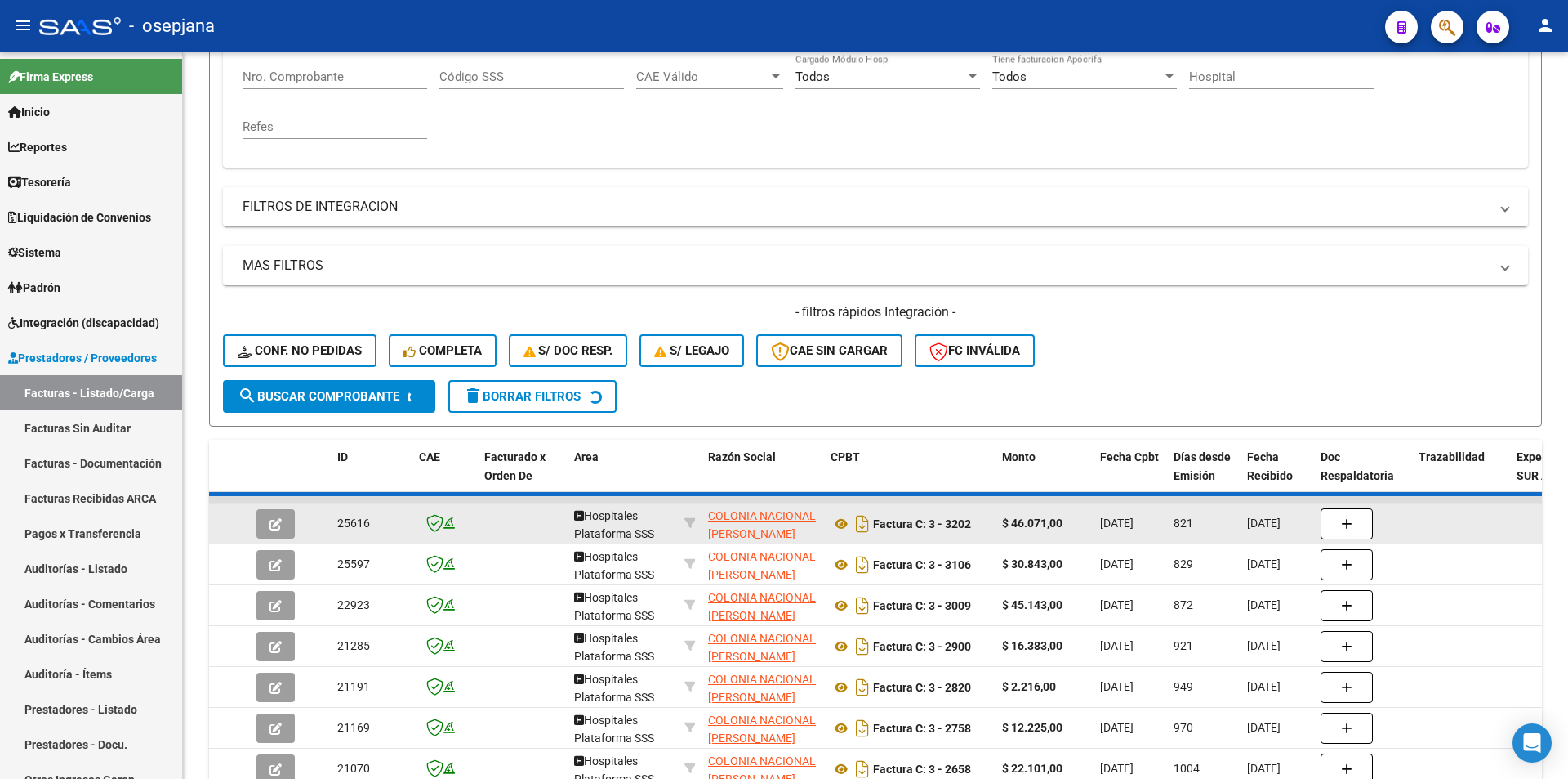
scroll to position [175, 0]
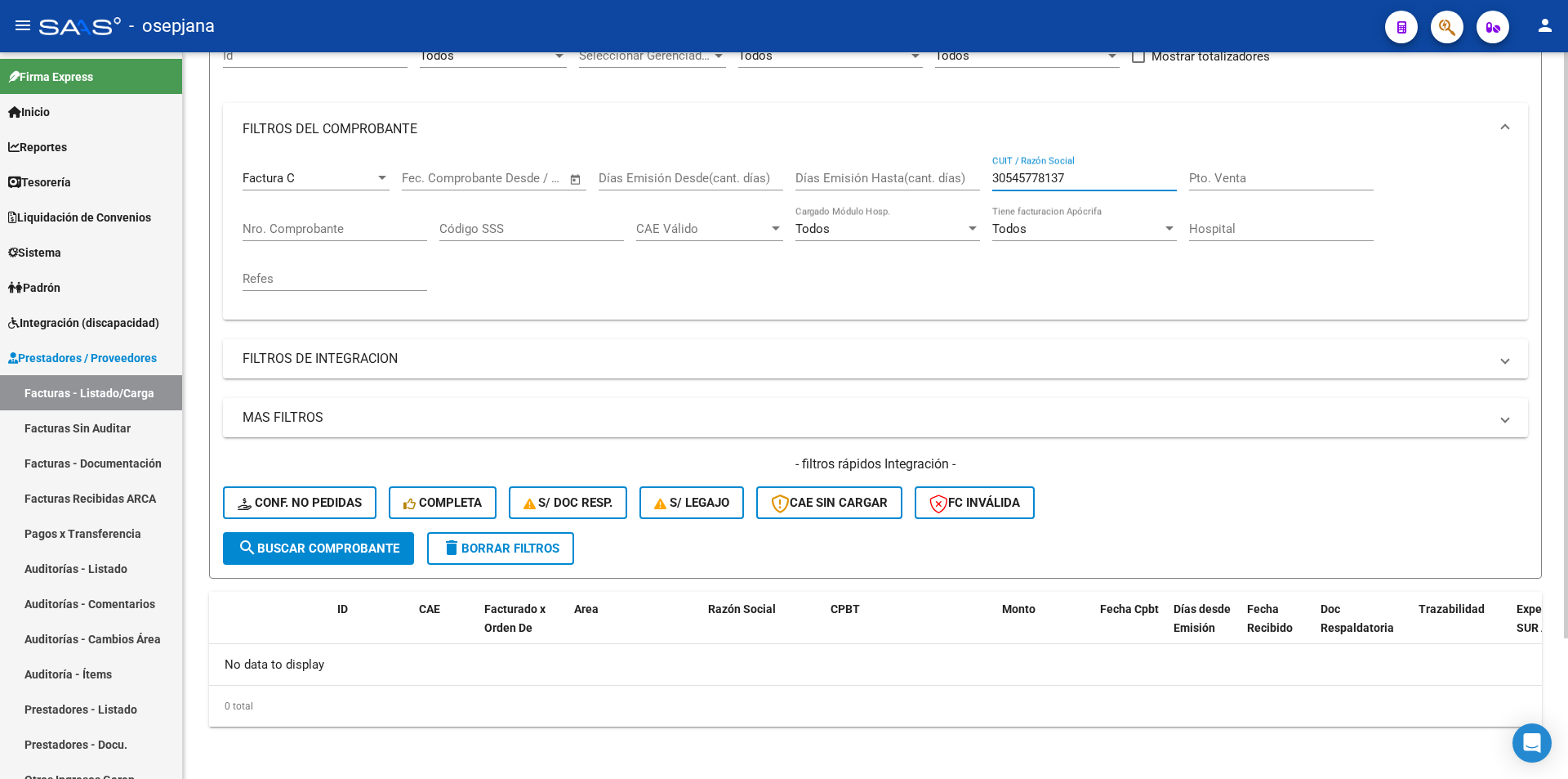
click at [1006, 173] on input "30545778137" at bounding box center [1085, 178] width 185 height 14
click at [1063, 178] on input "30-545778137" at bounding box center [1085, 178] width 185 height 14
type input "30-54577813-7"
click at [336, 541] on span "search Buscar Comprobante" at bounding box center [319, 548] width 161 height 14
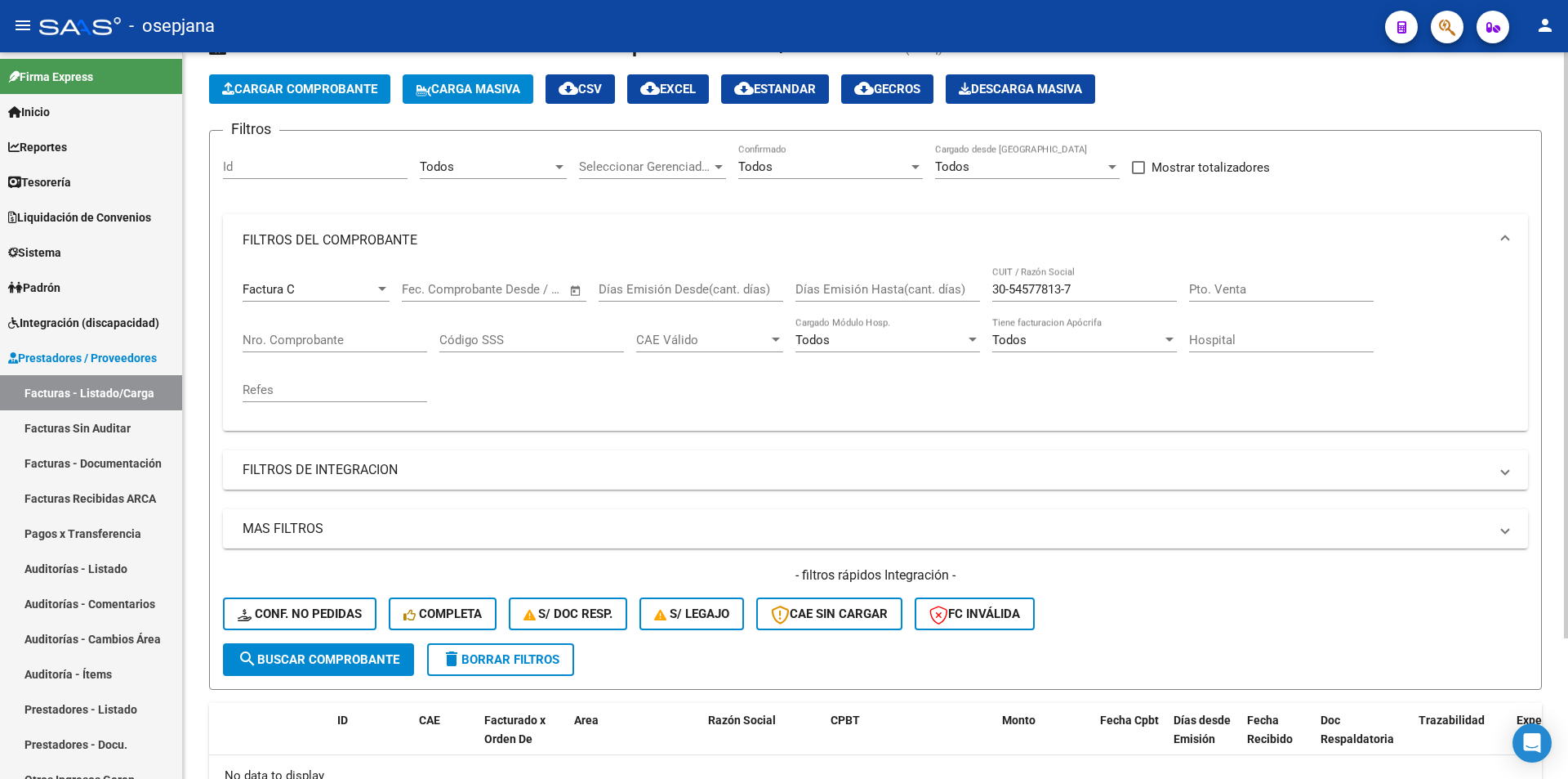
scroll to position [0, 0]
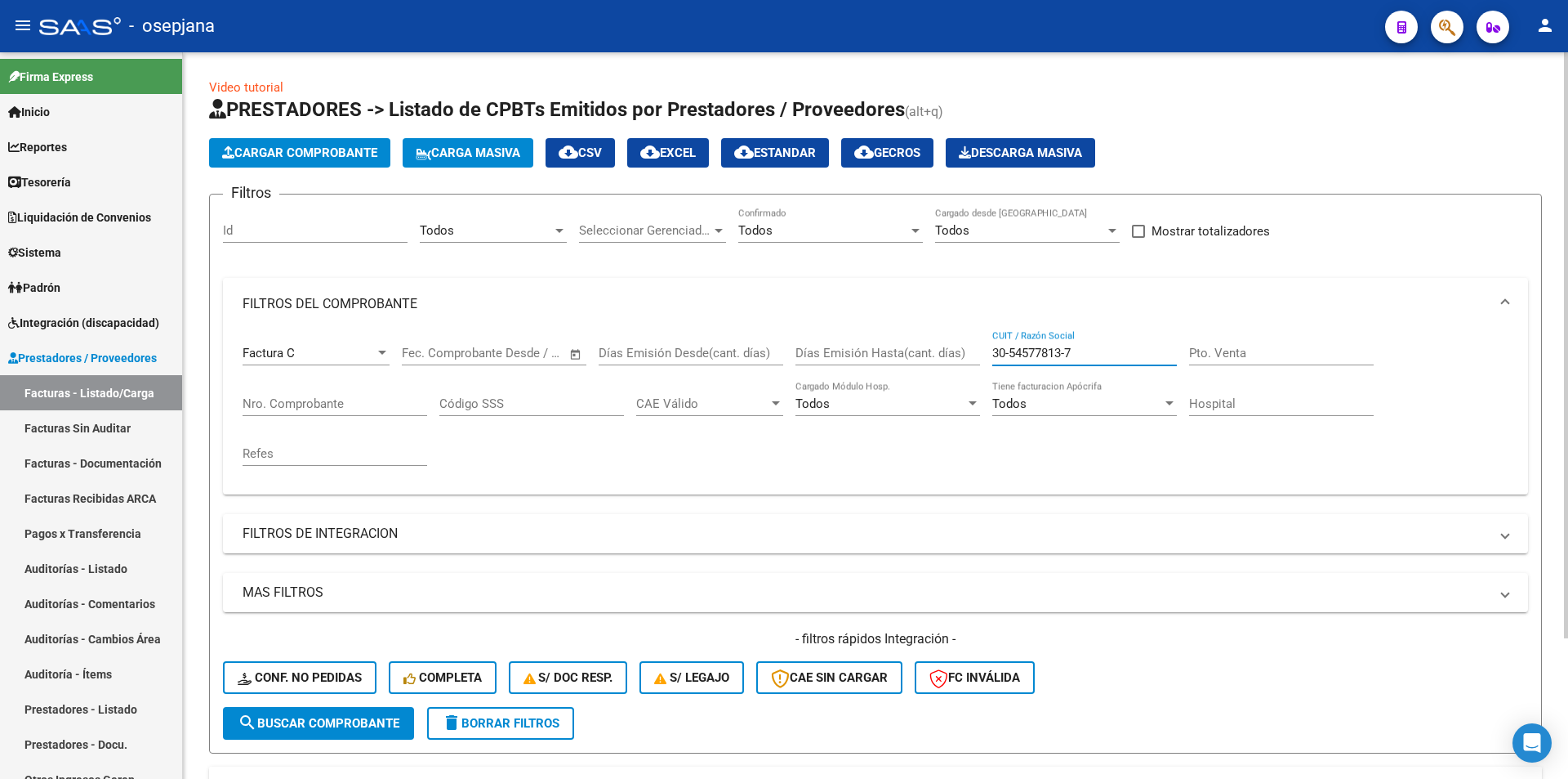
drag, startPoint x: 1103, startPoint y: 352, endPoint x: 926, endPoint y: 346, distance: 177.1
click at [927, 346] on div "Factura C Comprobante Tipo Fecha inicio – Fecha fin Fec. Comprobante Desde / Ha…" at bounding box center [874, 405] width 1265 height 151
type input "cc colon"
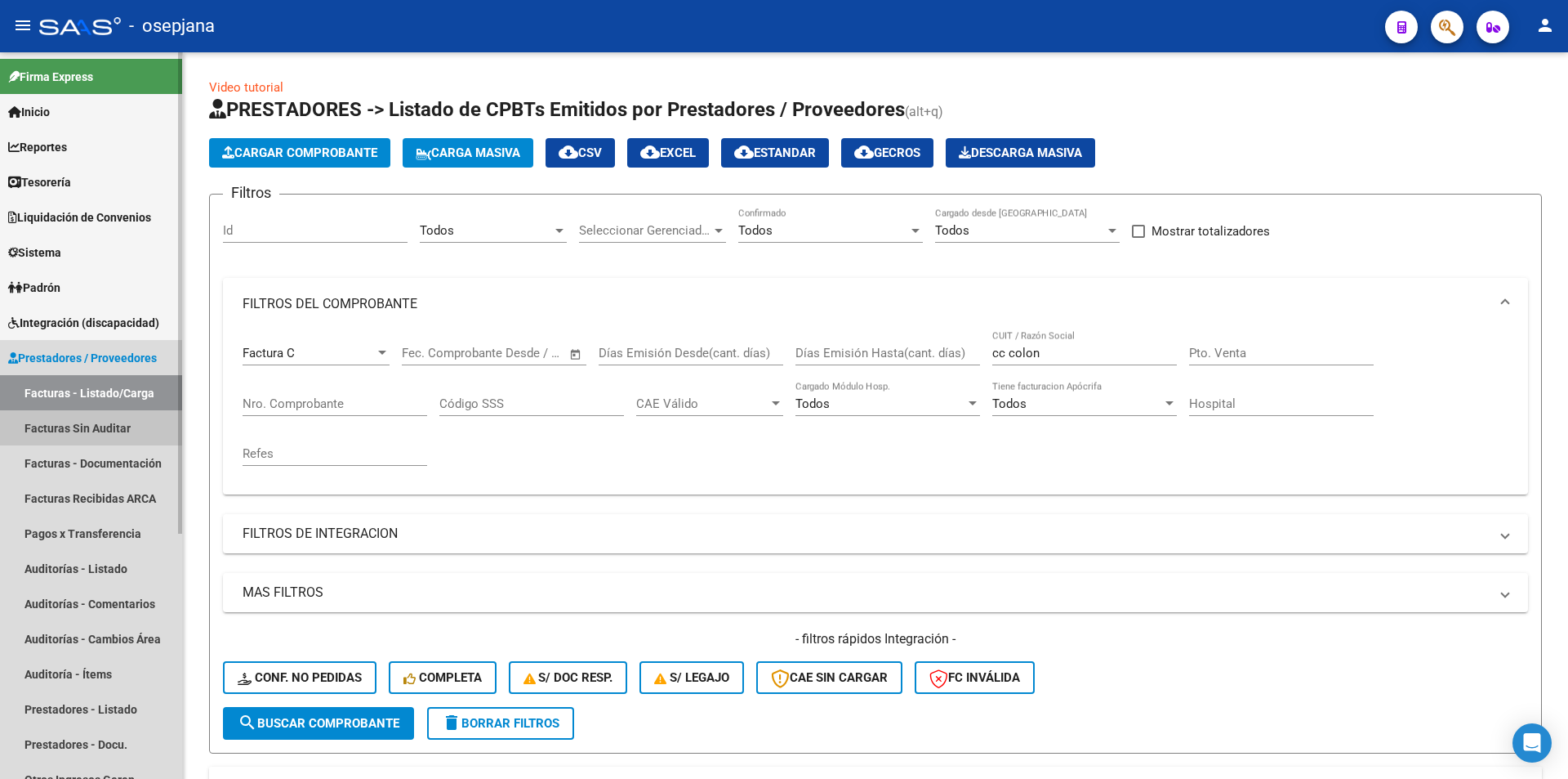
click at [55, 427] on link "Facturas Sin Auditar" at bounding box center [91, 428] width 182 height 35
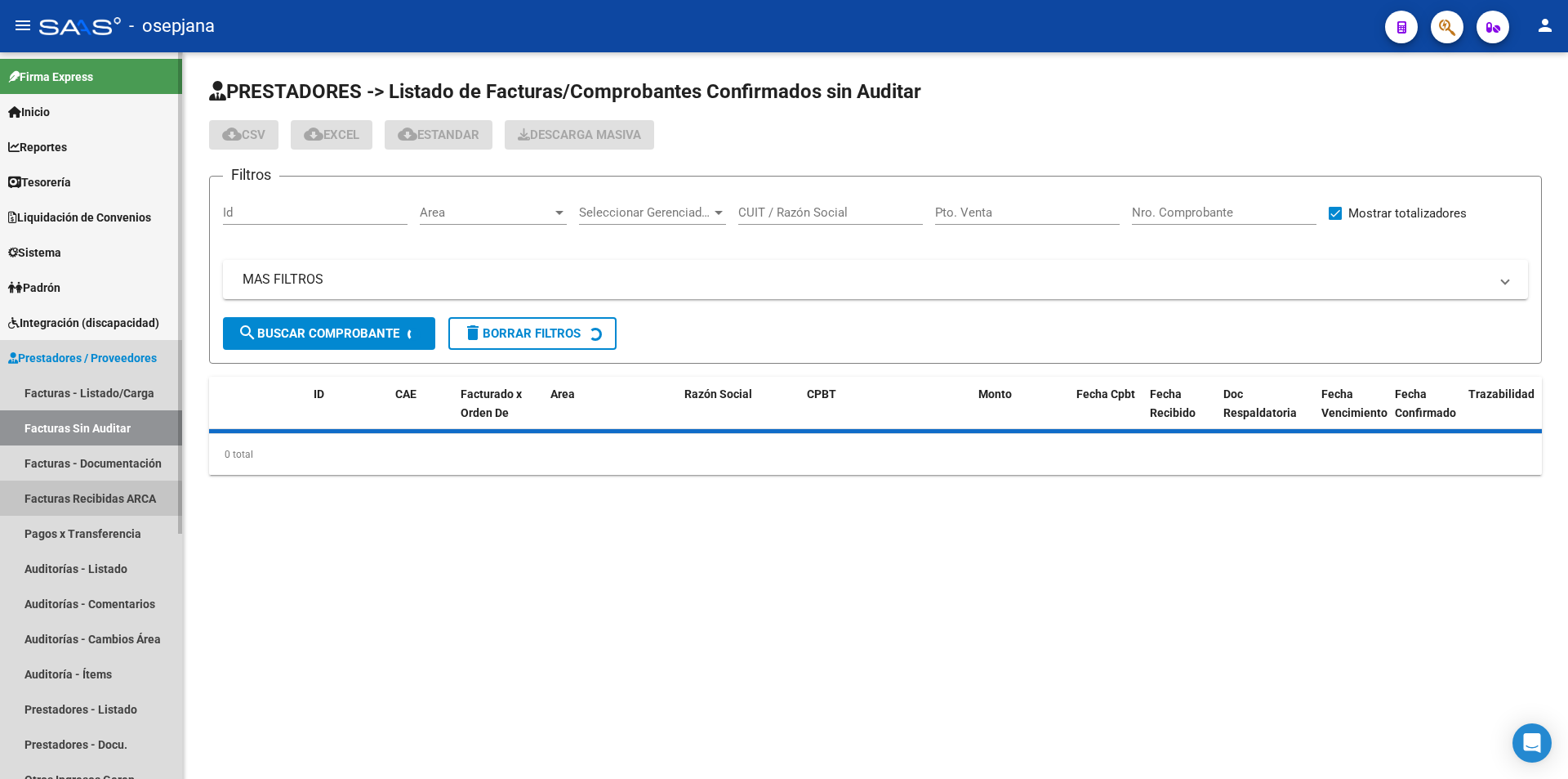
click at [83, 500] on link "Facturas Recibidas ARCA" at bounding box center [91, 498] width 182 height 35
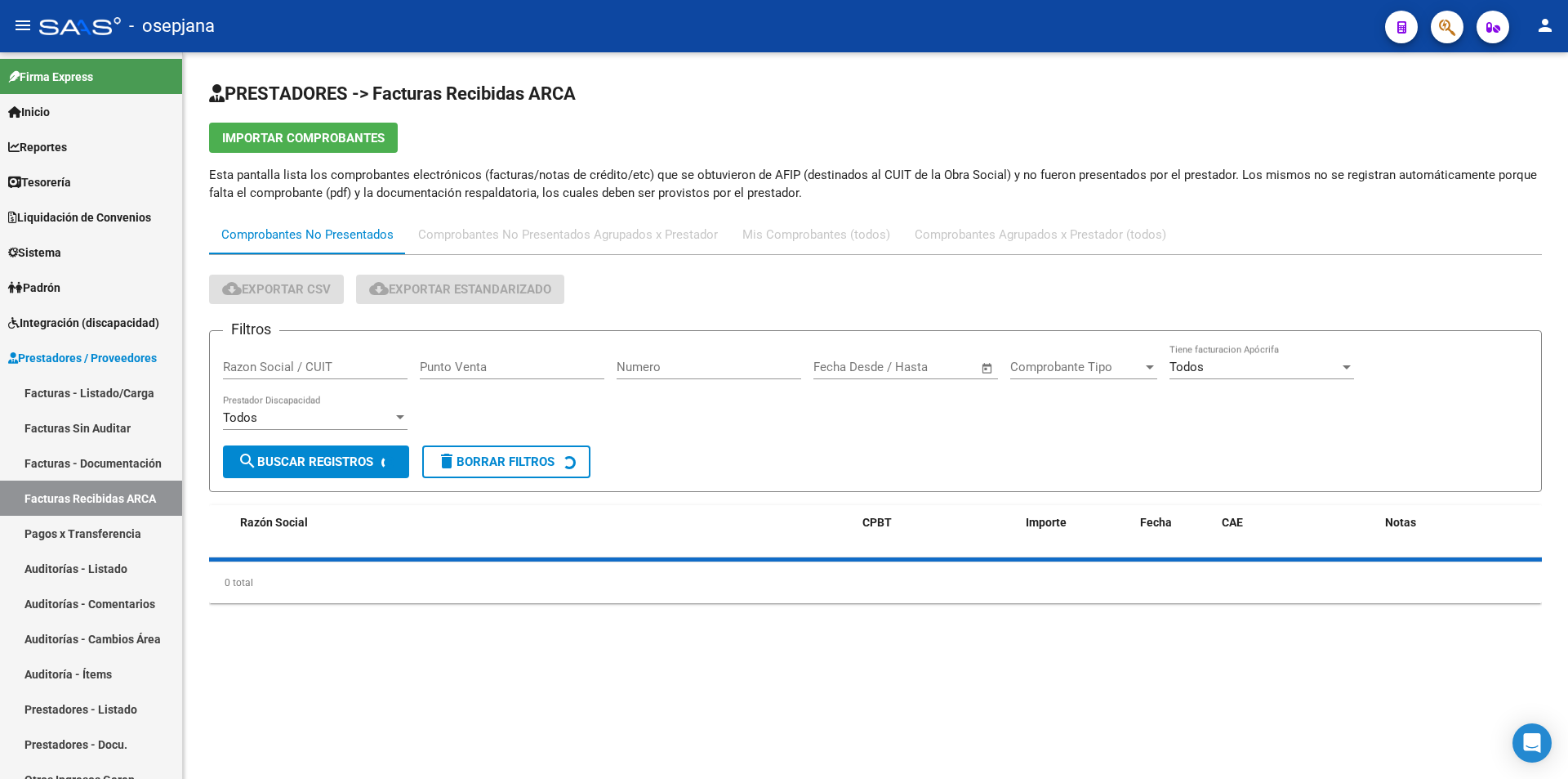
click at [307, 368] on input "Razon Social / CUIT" at bounding box center [315, 366] width 185 height 14
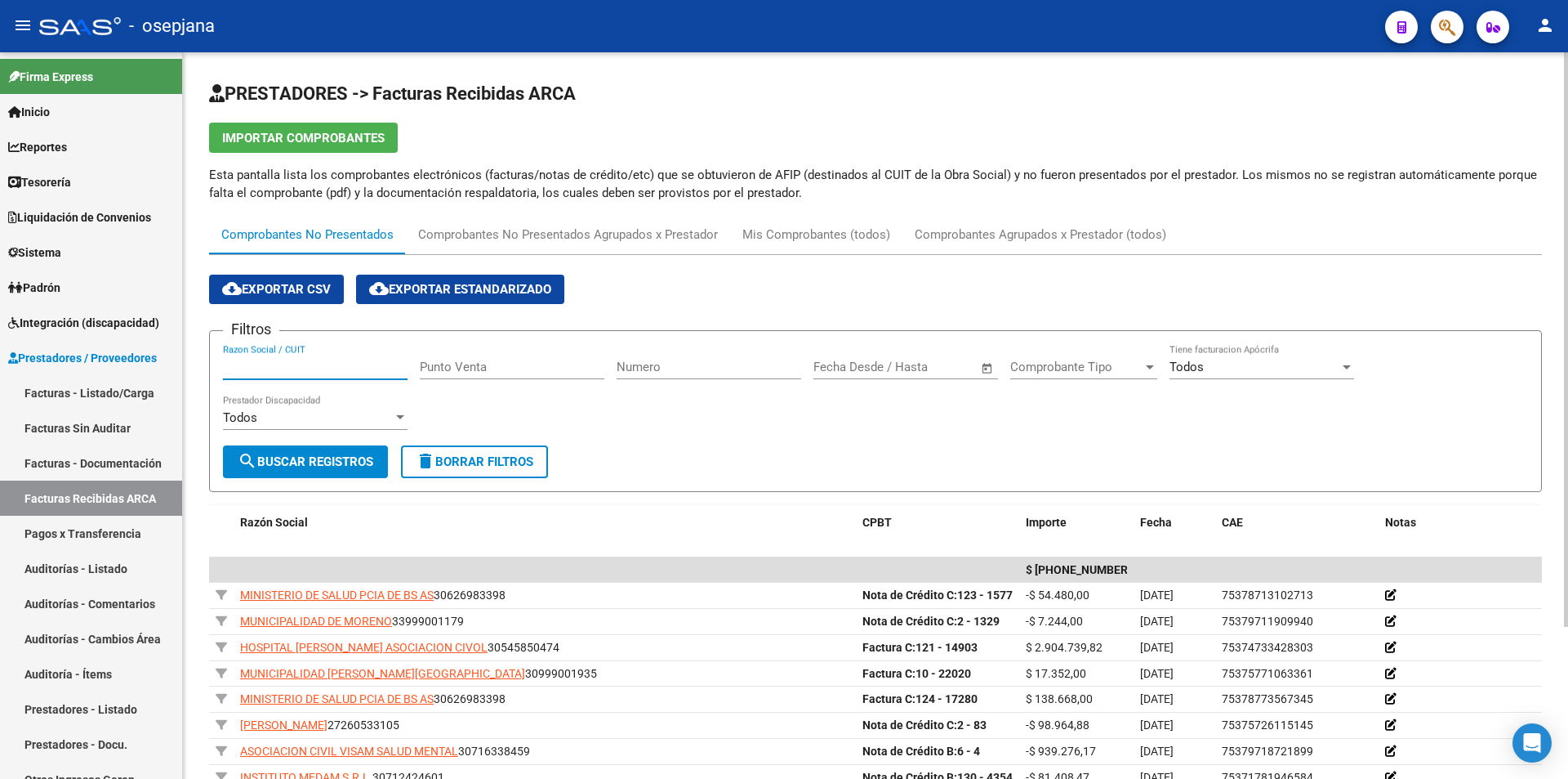
paste input "P30545778137"
click at [230, 368] on input "P30545778137" at bounding box center [315, 366] width 185 height 14
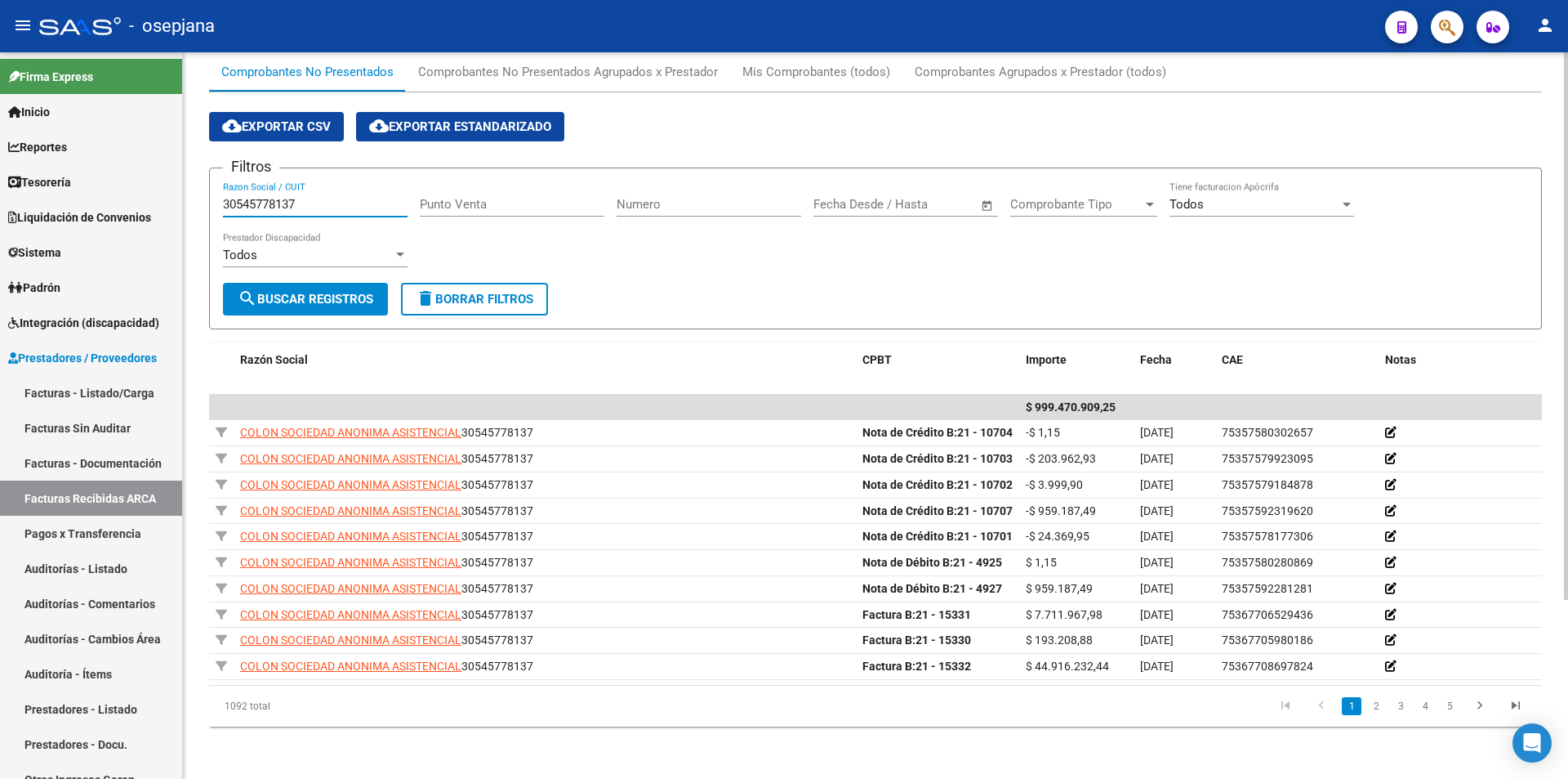
scroll to position [237, 0]
type input "30545778137"
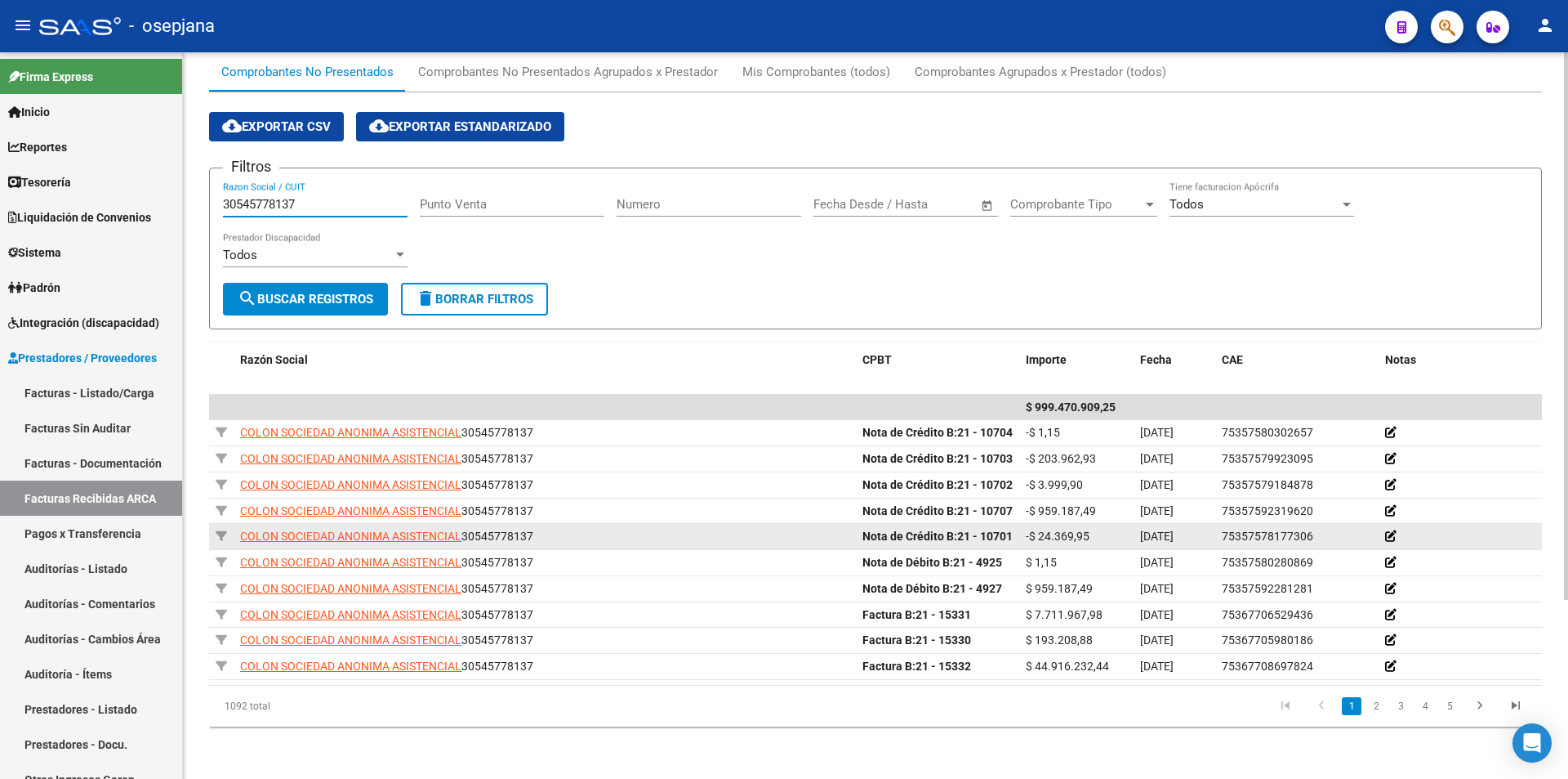
scroll to position [3, 0]
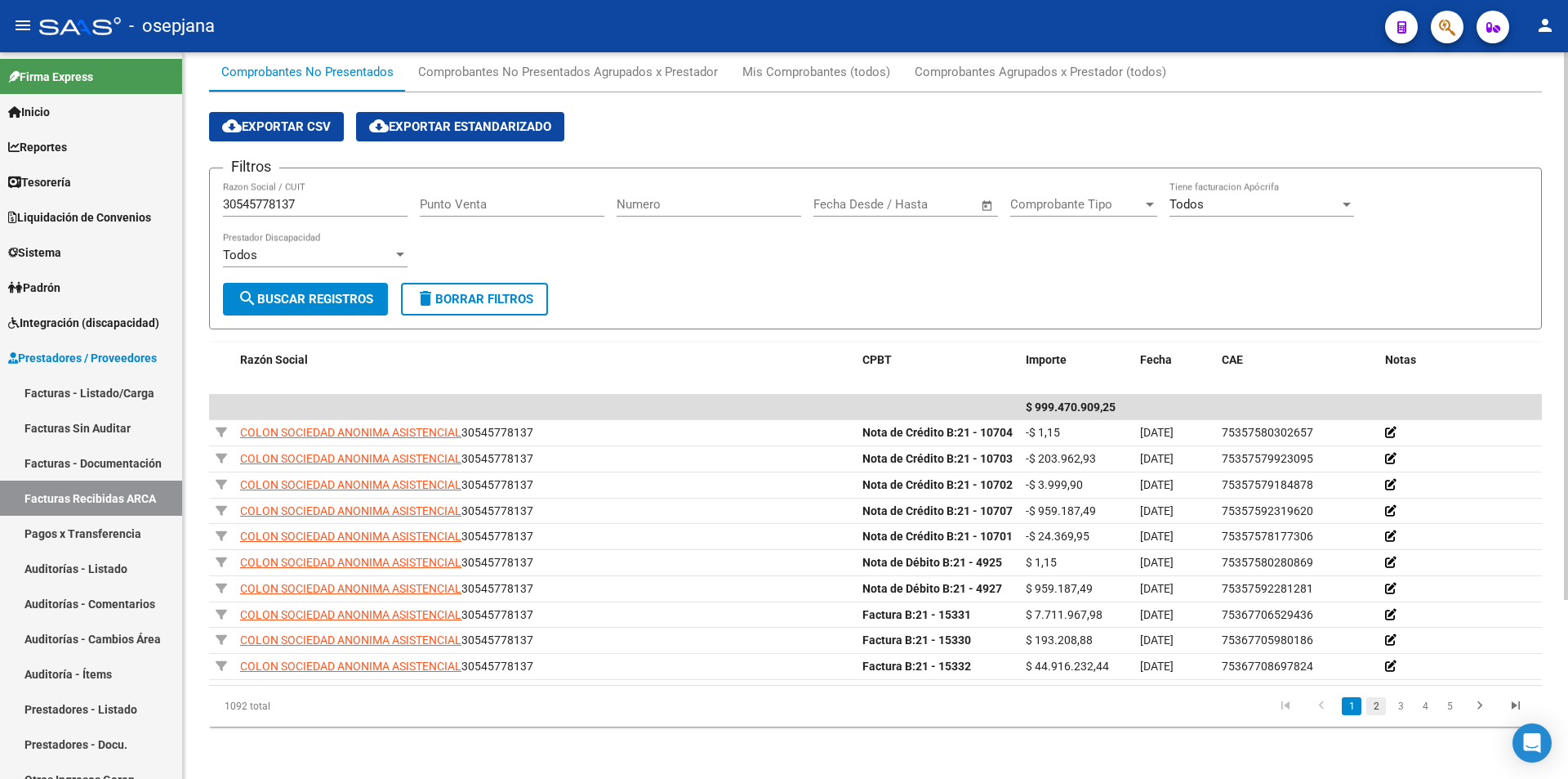
click at [1374, 705] on link "2" at bounding box center [1375, 705] width 19 height 18
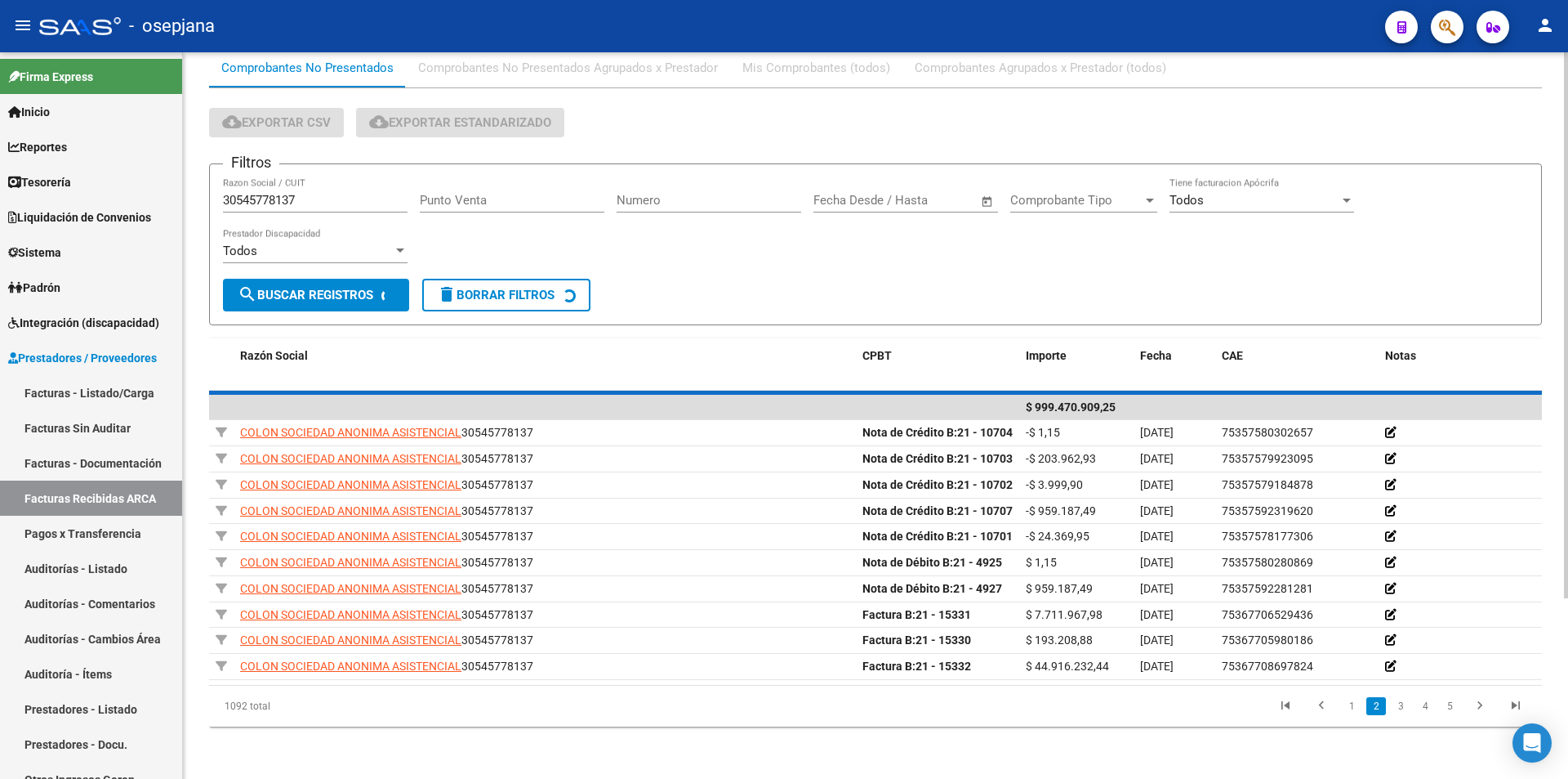
scroll to position [0, 0]
